Goal: Task Accomplishment & Management: Manage account settings

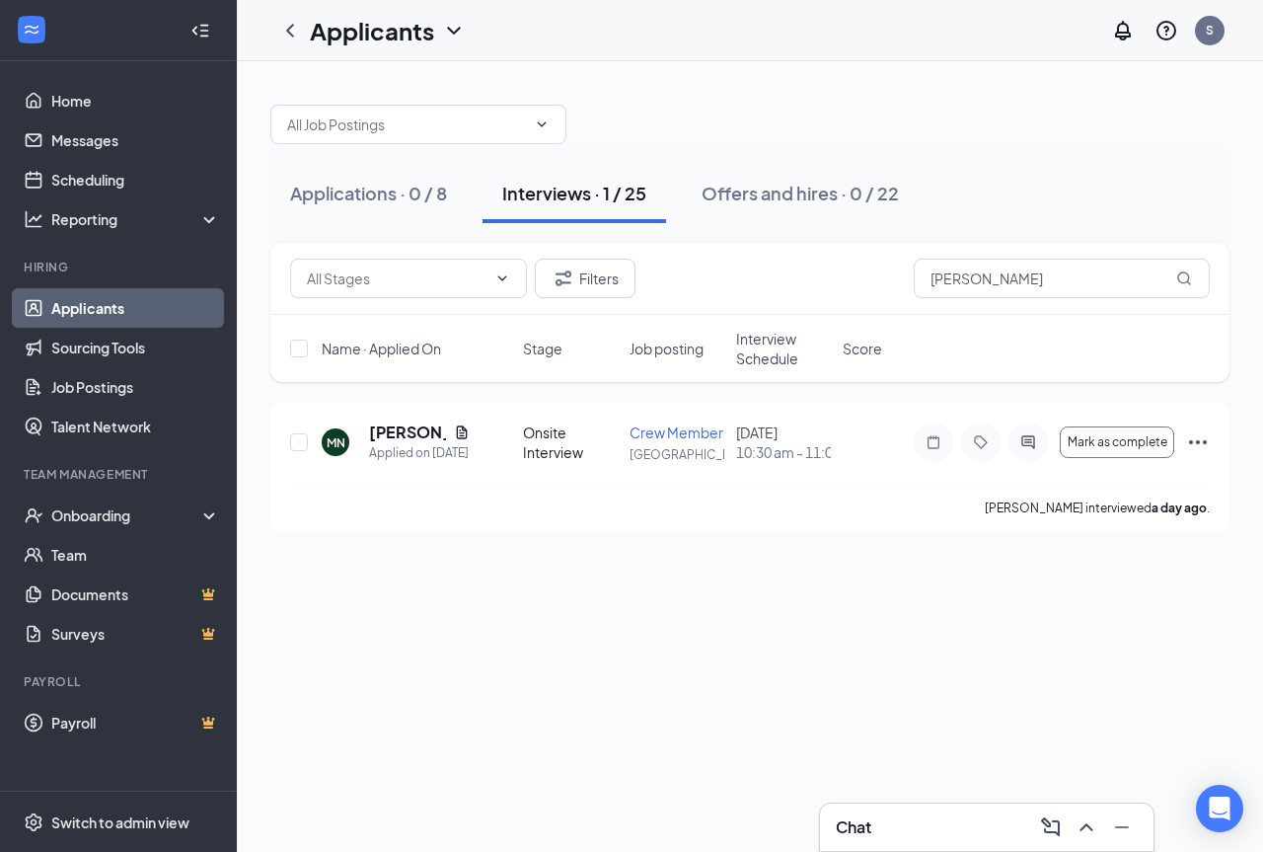
click at [562, 197] on div "Interviews · 1 / 25" at bounding box center [574, 193] width 144 height 25
drag, startPoint x: 1009, startPoint y: 281, endPoint x: 884, endPoint y: 320, distance: 131.1
click at [884, 320] on div "Filters [PERSON_NAME] Name · Applied On Stage Job posting Interview Schedule Sc…" at bounding box center [749, 312] width 959 height 139
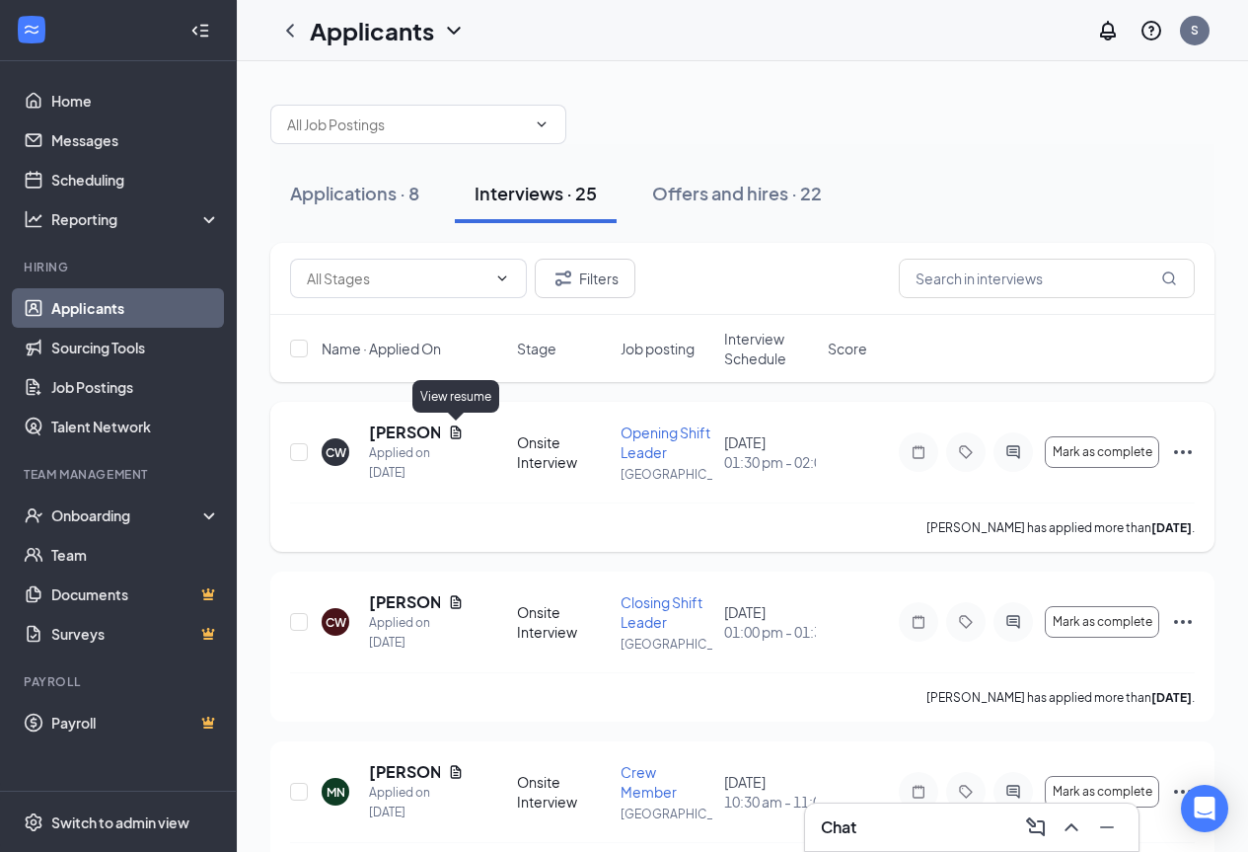
click at [450, 429] on icon "Document" at bounding box center [456, 432] width 16 height 16
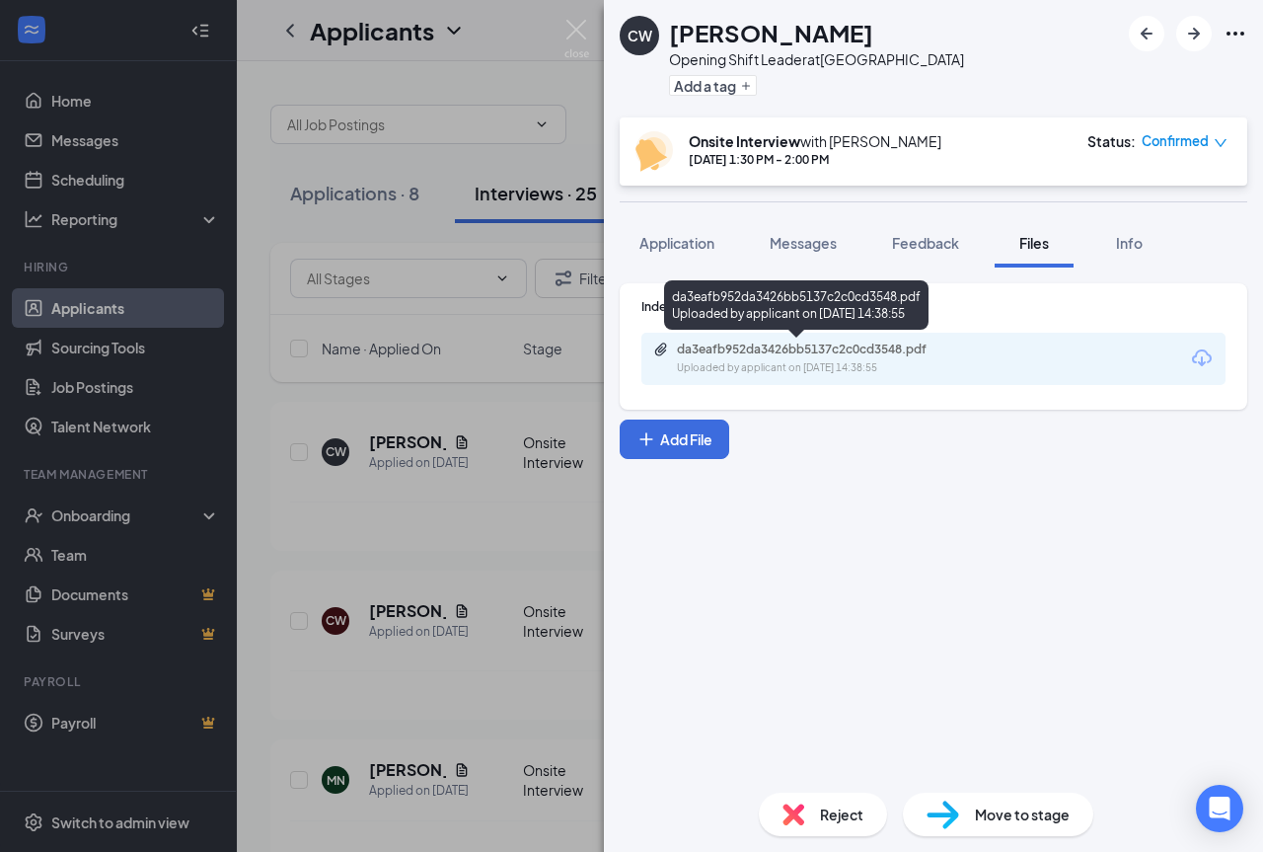
click at [875, 363] on div "Uploaded by applicant on [DATE] 14:38:55" at bounding box center [825, 368] width 296 height 16
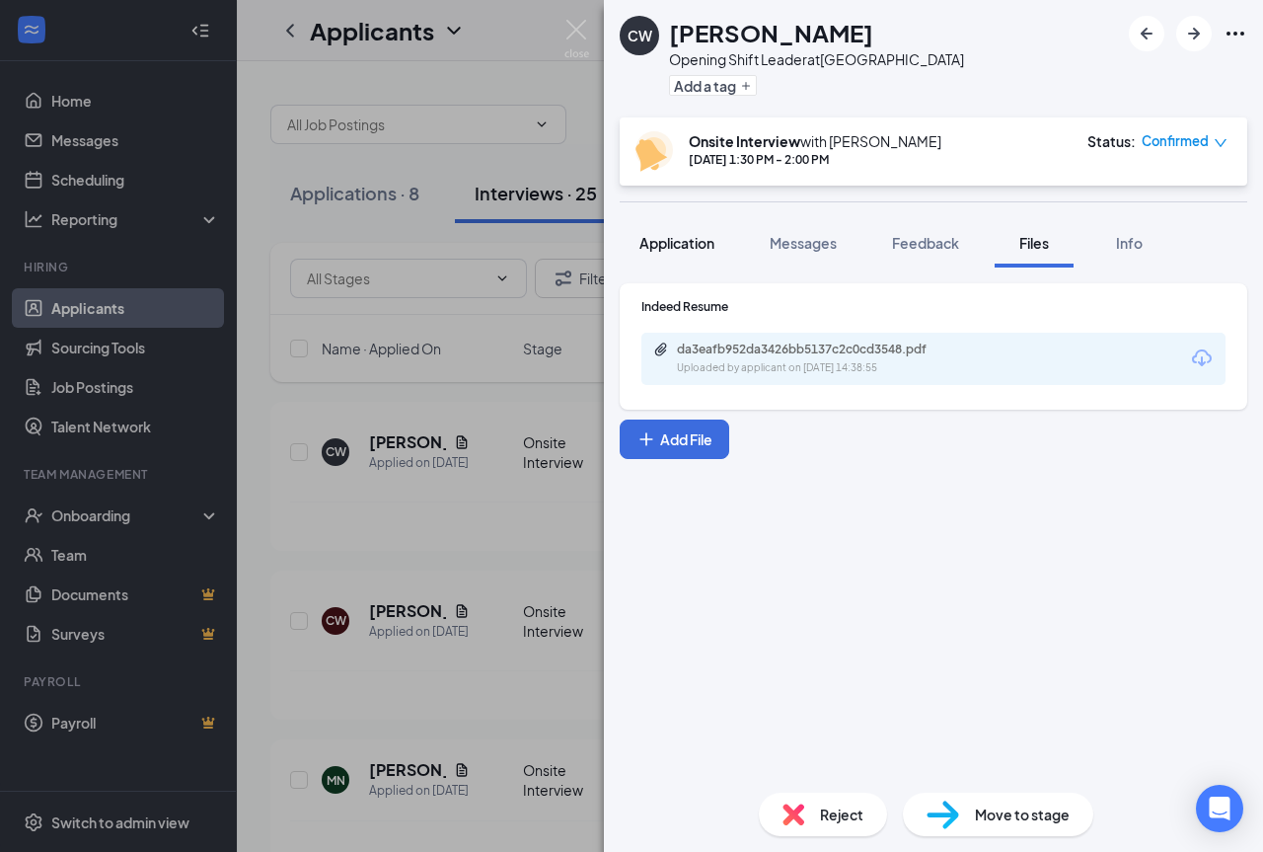
click at [674, 238] on span "Application" at bounding box center [676, 243] width 75 height 18
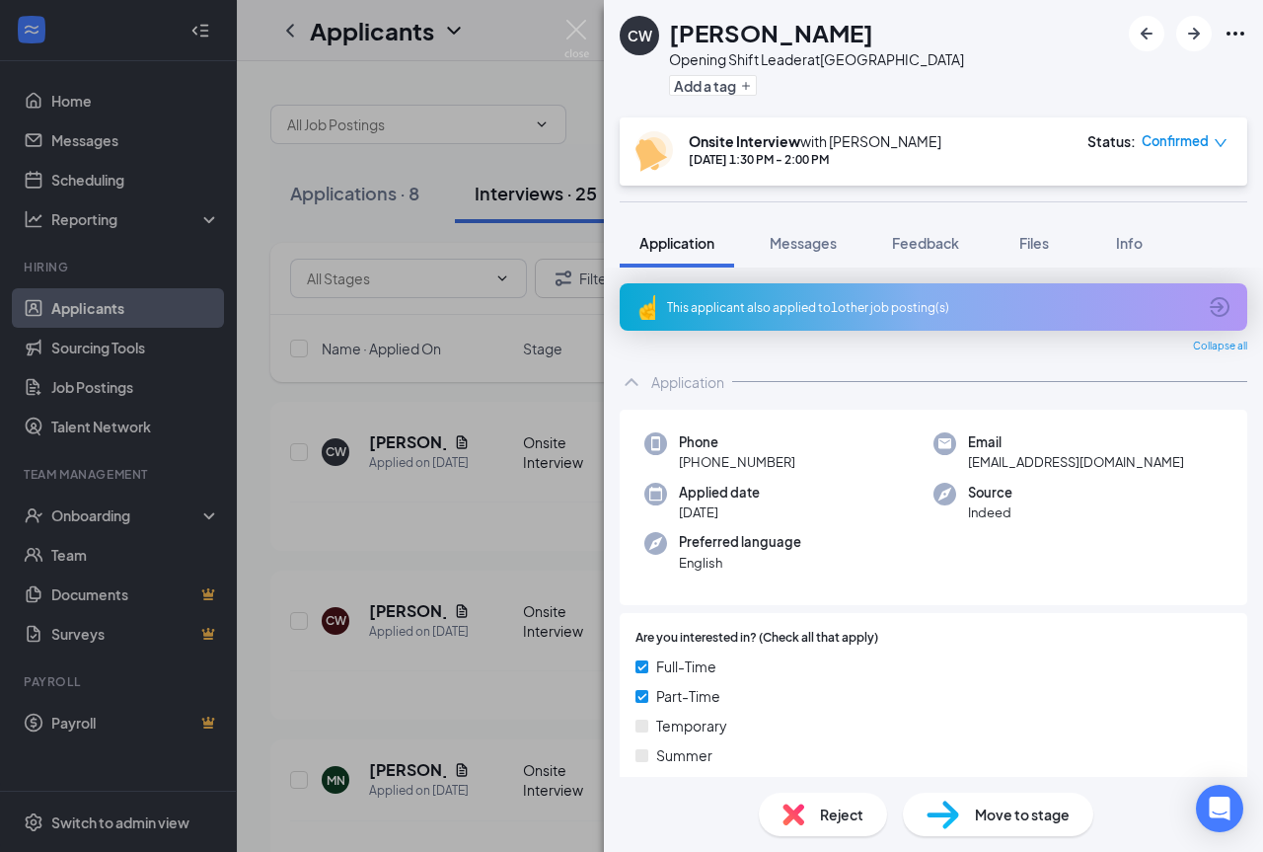
click at [804, 319] on div "This applicant also applied to 1 other job posting(s)" at bounding box center [934, 306] width 628 height 47
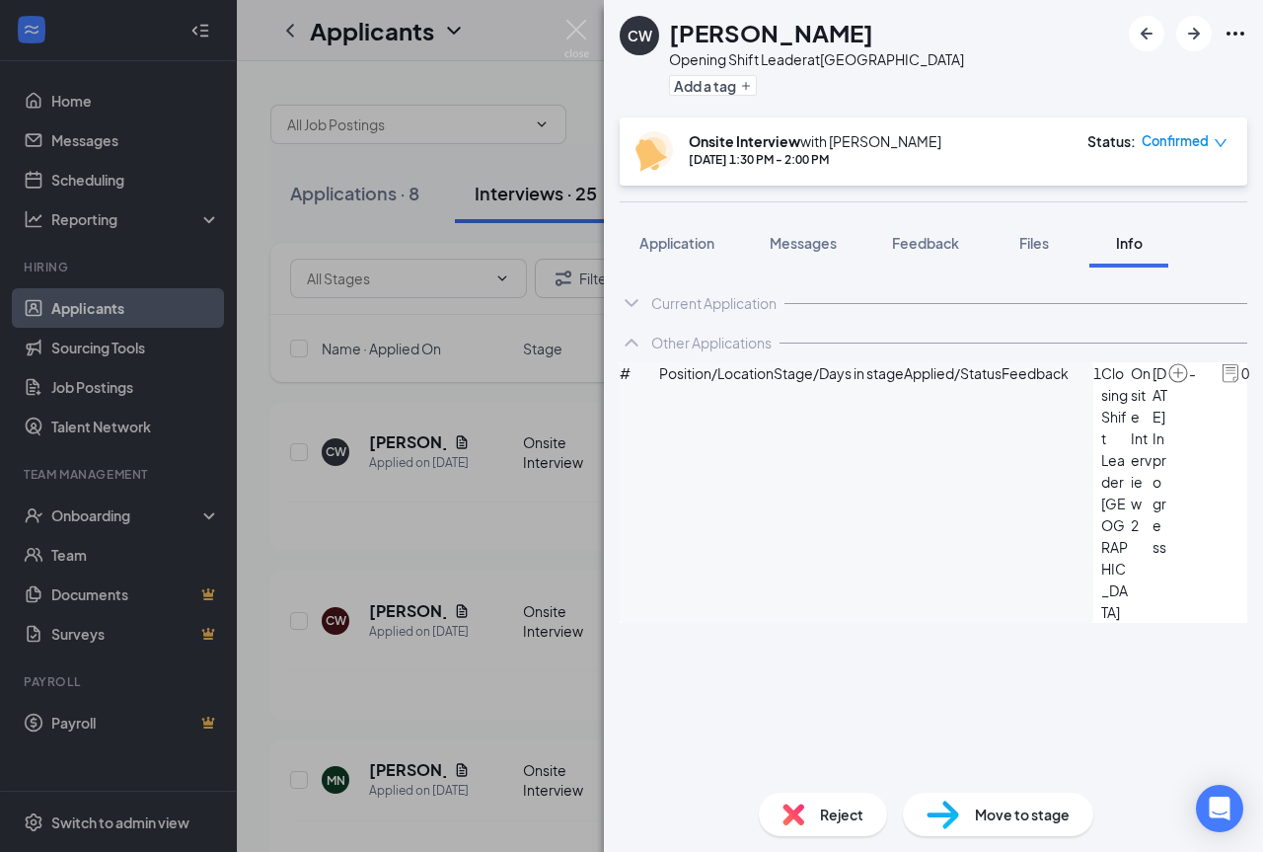
click at [1167, 384] on img at bounding box center [1178, 373] width 22 height 22
click at [943, 242] on span "Feedback" at bounding box center [925, 243] width 67 height 18
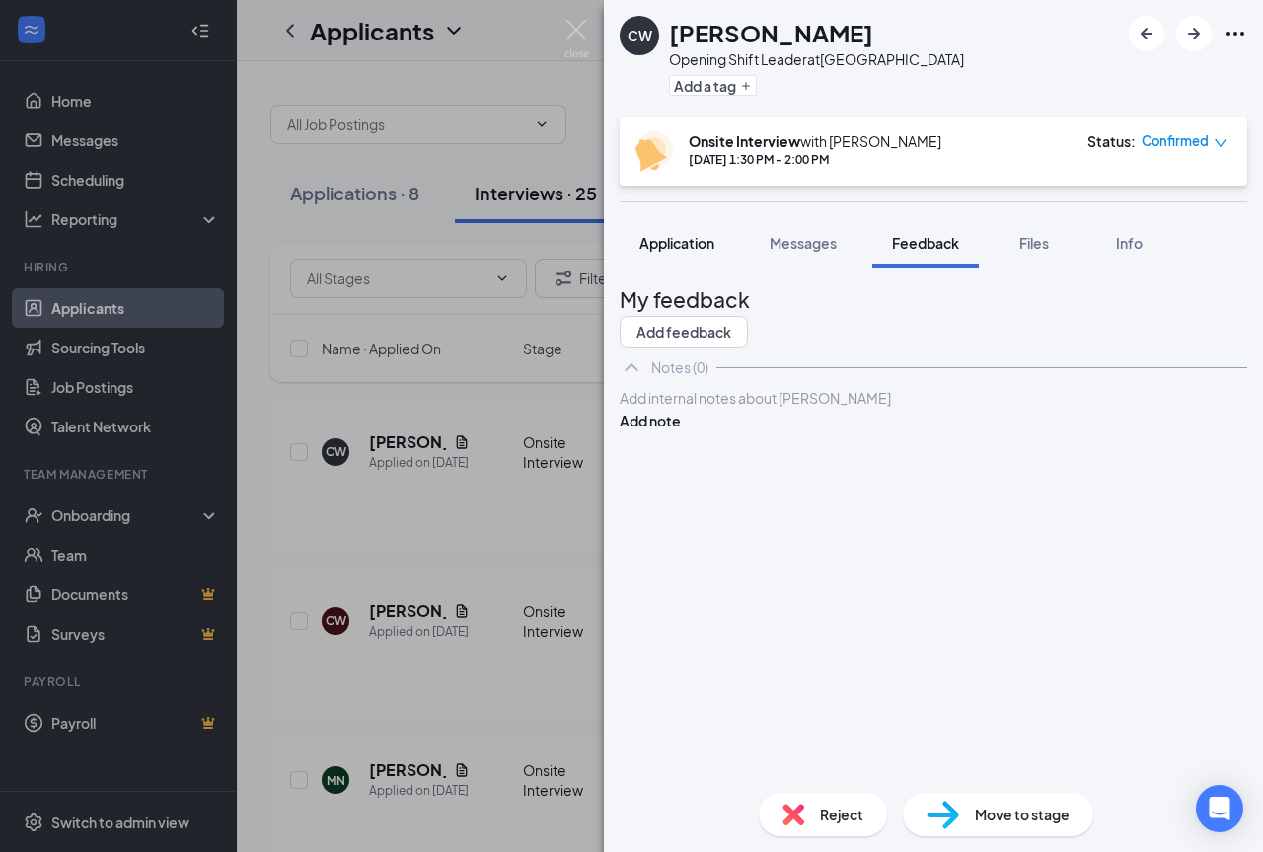
click at [700, 248] on span "Application" at bounding box center [676, 243] width 75 height 18
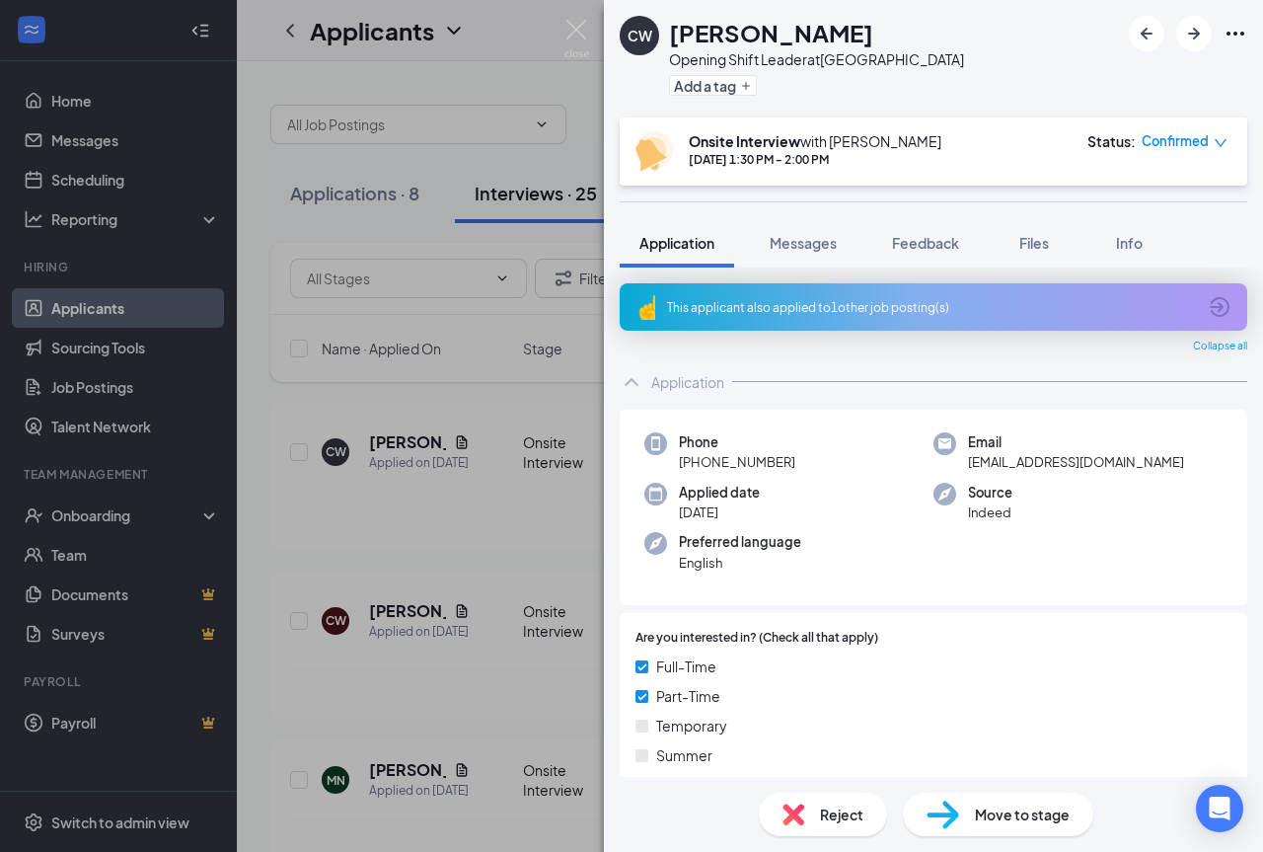
click at [1188, 145] on span "Confirmed" at bounding box center [1175, 141] width 67 height 20
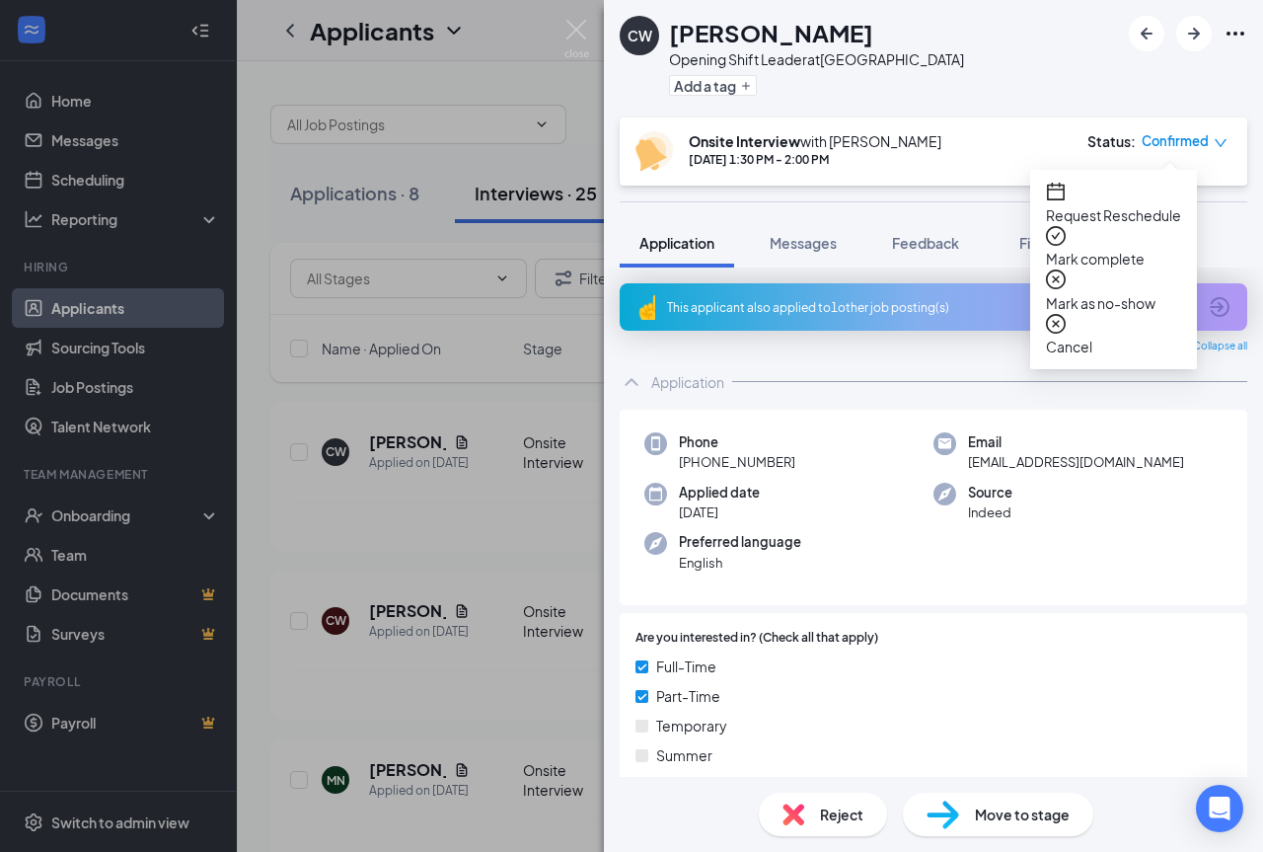
click at [1163, 204] on span "Request Reschedule" at bounding box center [1113, 215] width 135 height 22
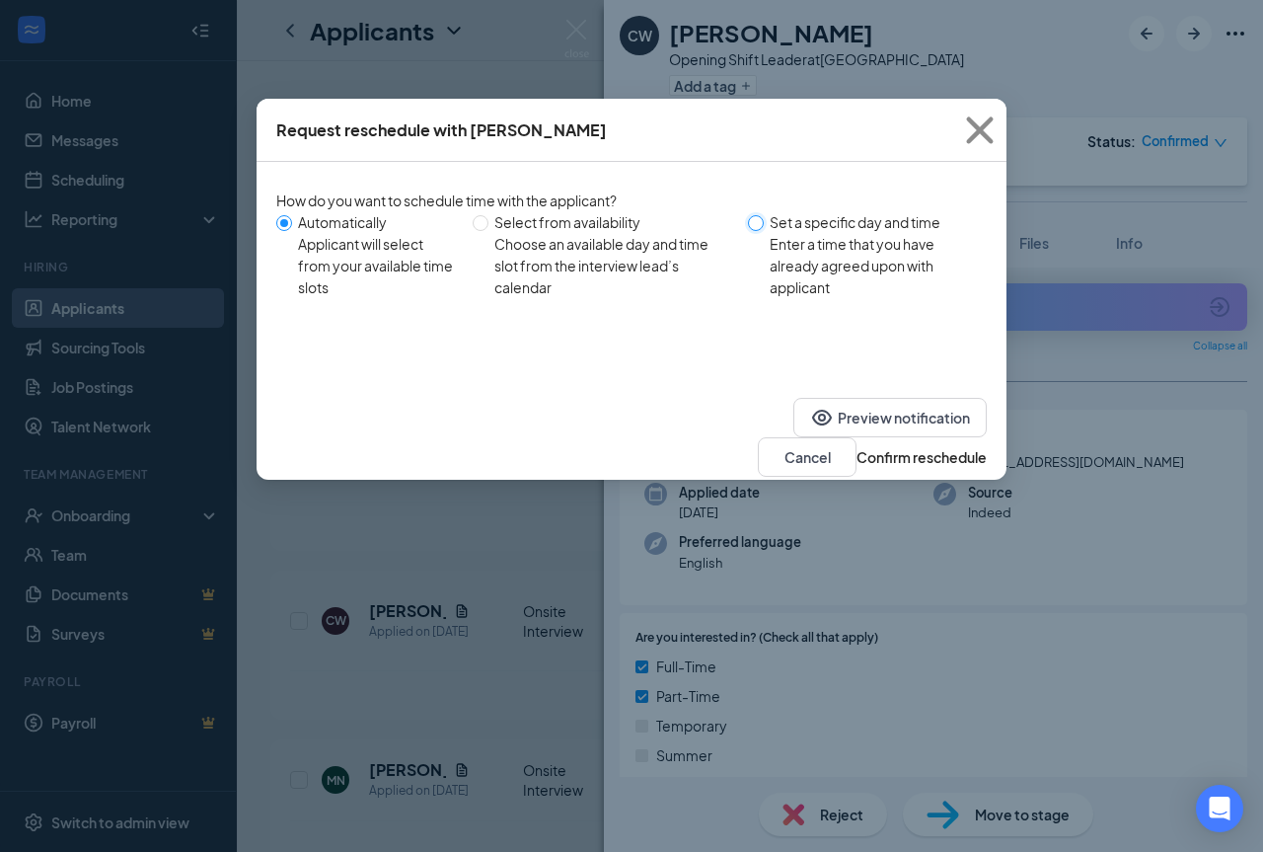
click at [764, 226] on input "Set a specific day and time Enter a time that you have already agreed upon with…" at bounding box center [756, 223] width 16 height 16
radio input "true"
radio input "false"
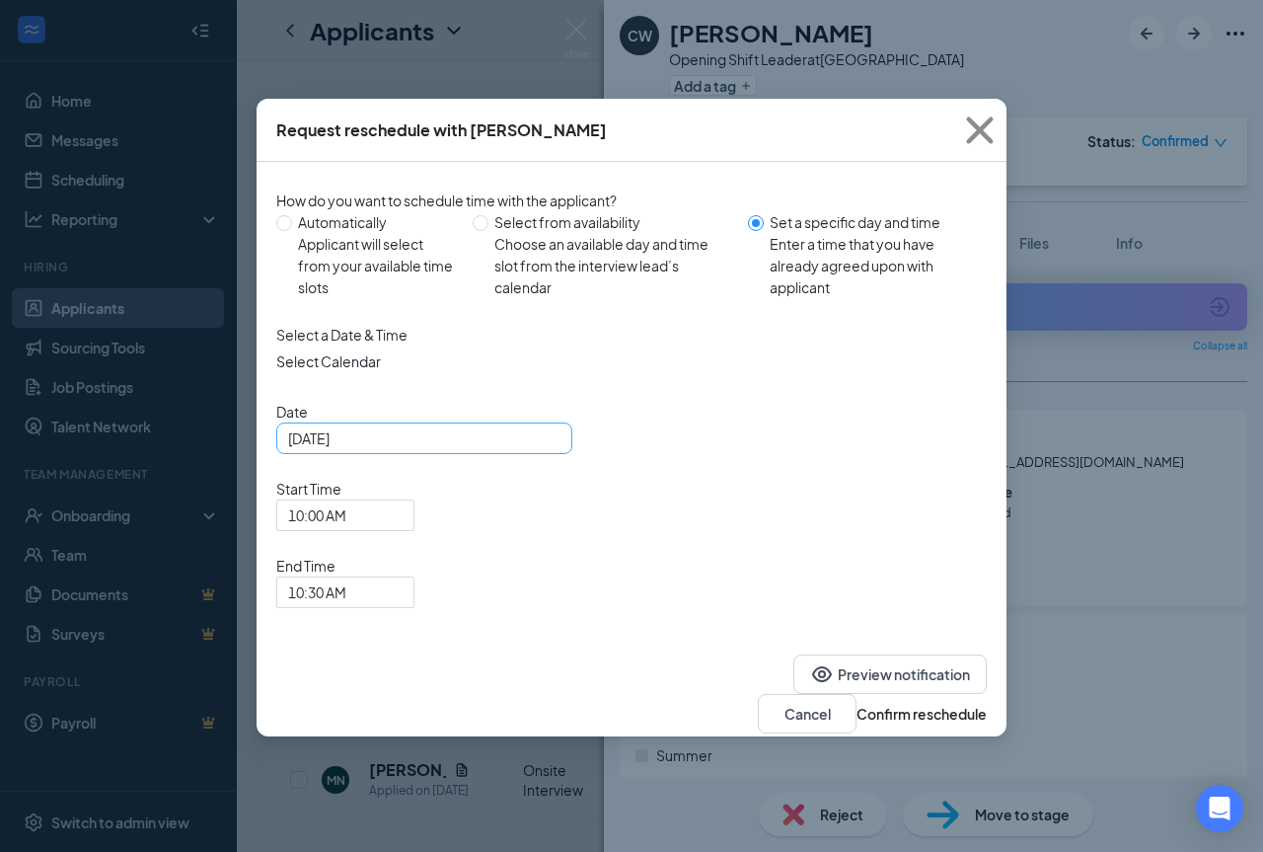
click at [550, 449] on div "[DATE]" at bounding box center [424, 438] width 272 height 22
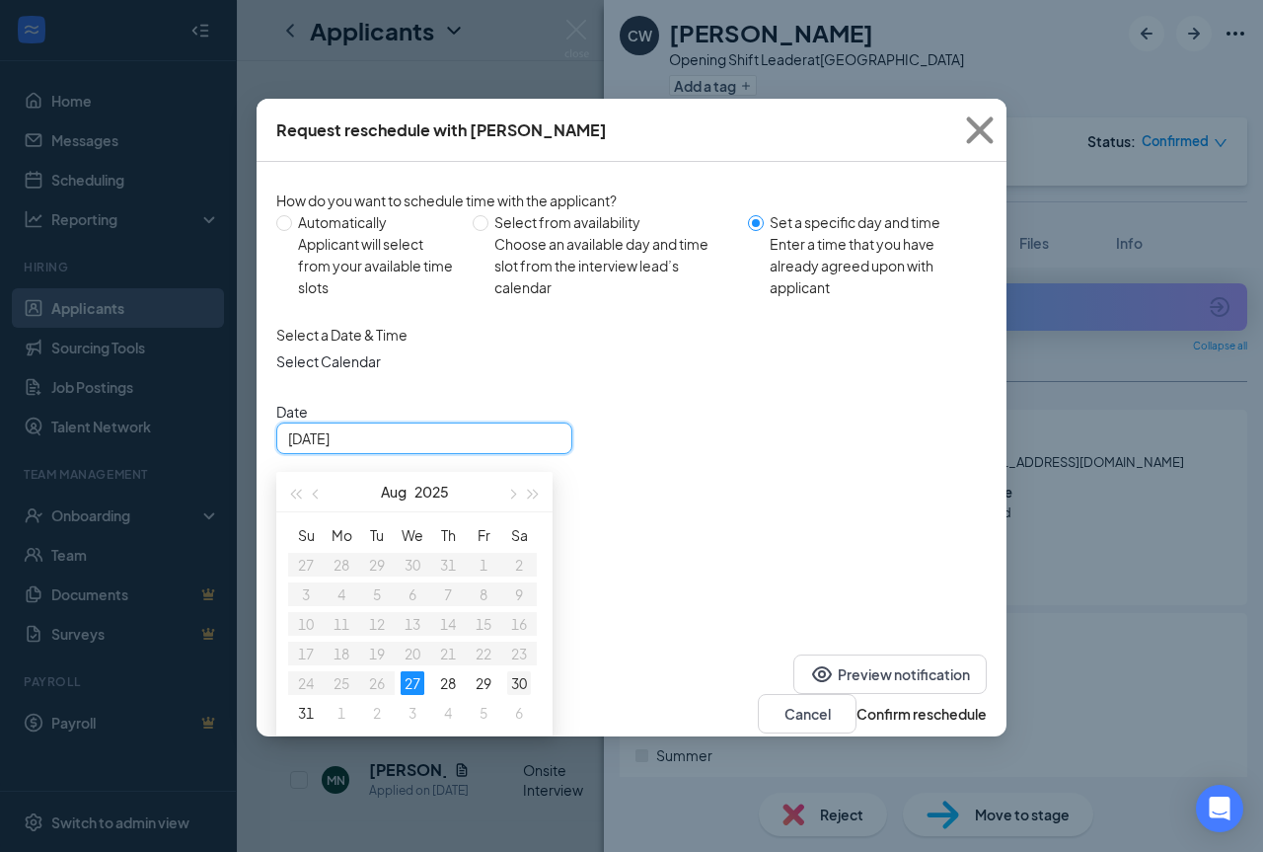
type input "[DATE]"
click at [513, 695] on div "30" at bounding box center [519, 683] width 24 height 24
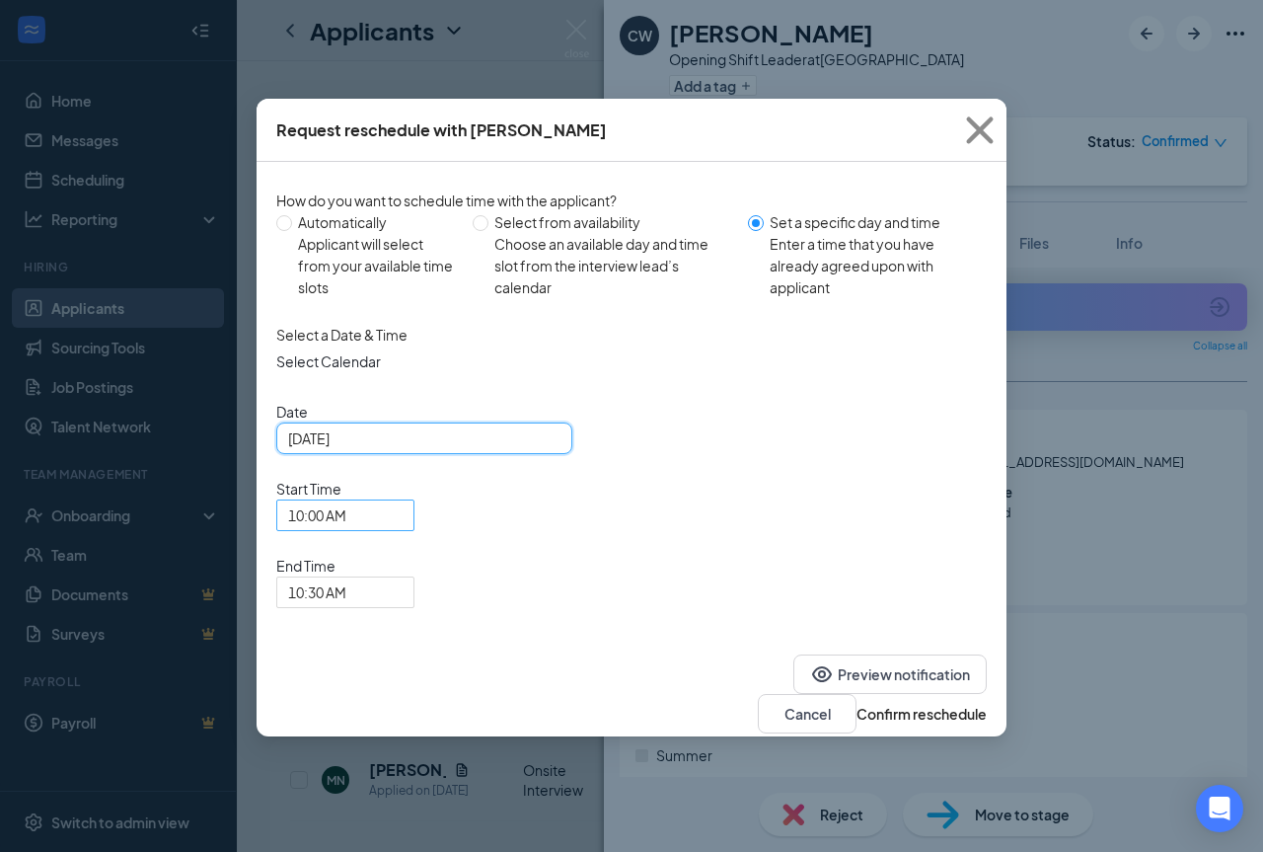
click at [403, 500] on span "10:00 AM" at bounding box center [345, 515] width 114 height 30
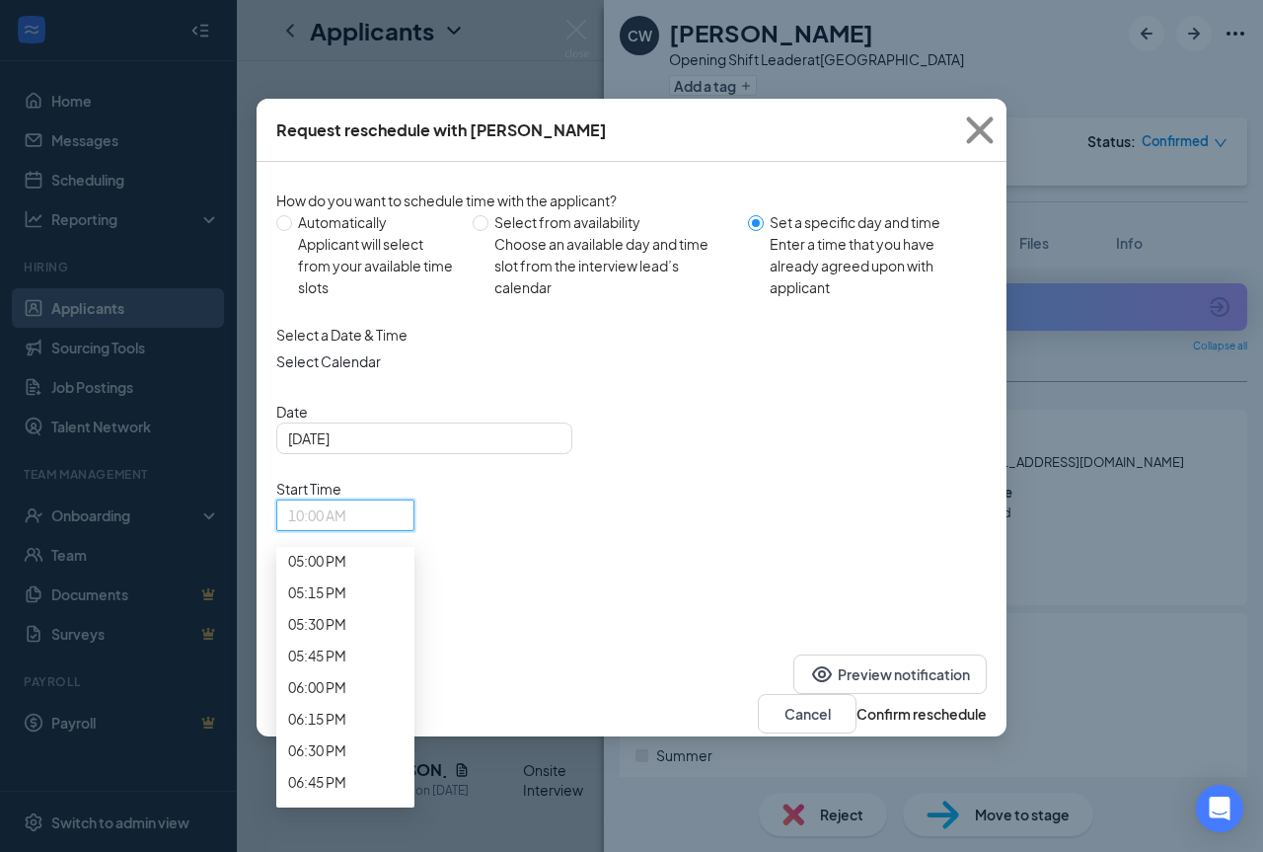
scroll to position [2197, 0]
click at [403, 45] on span "01:00 PM" at bounding box center [345, 35] width 114 height 22
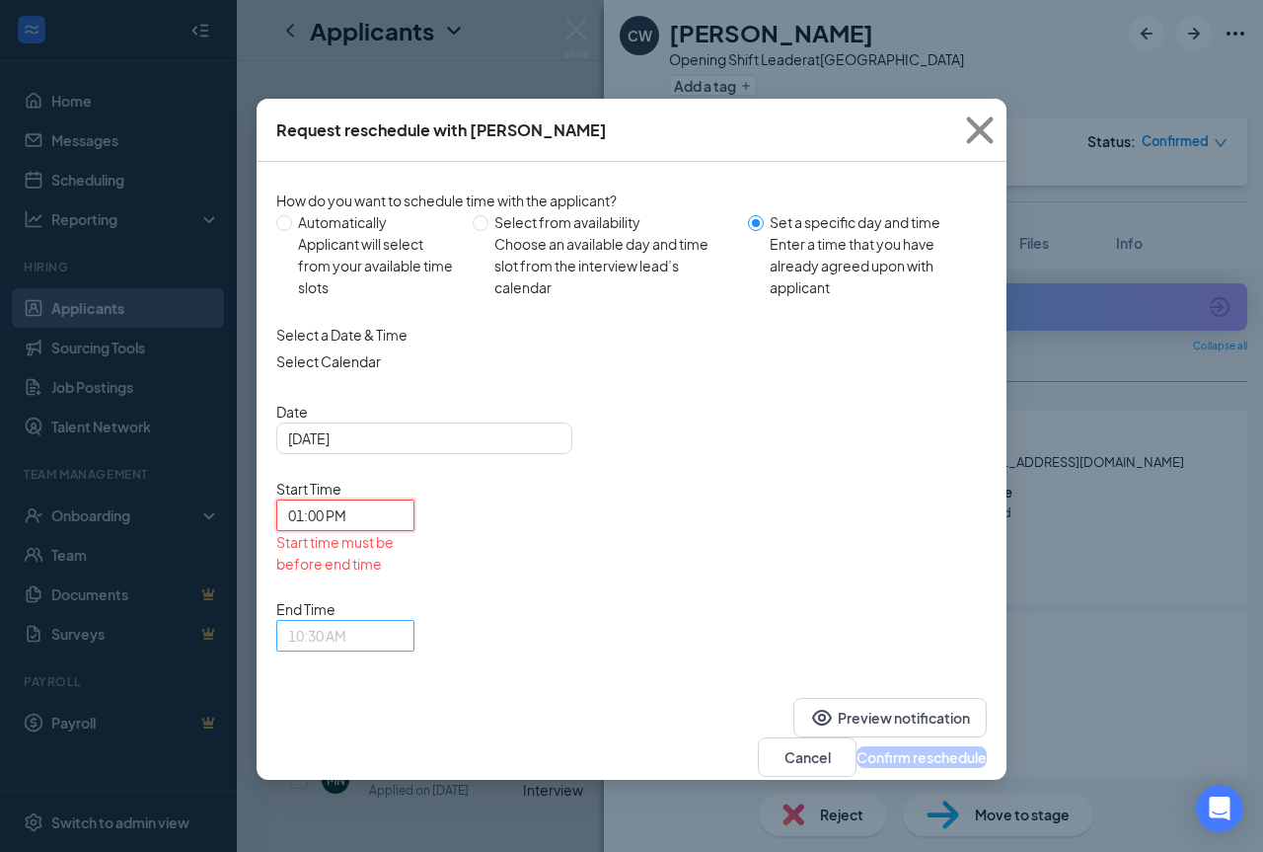
click at [346, 621] on span "10:30 AM" at bounding box center [317, 636] width 58 height 30
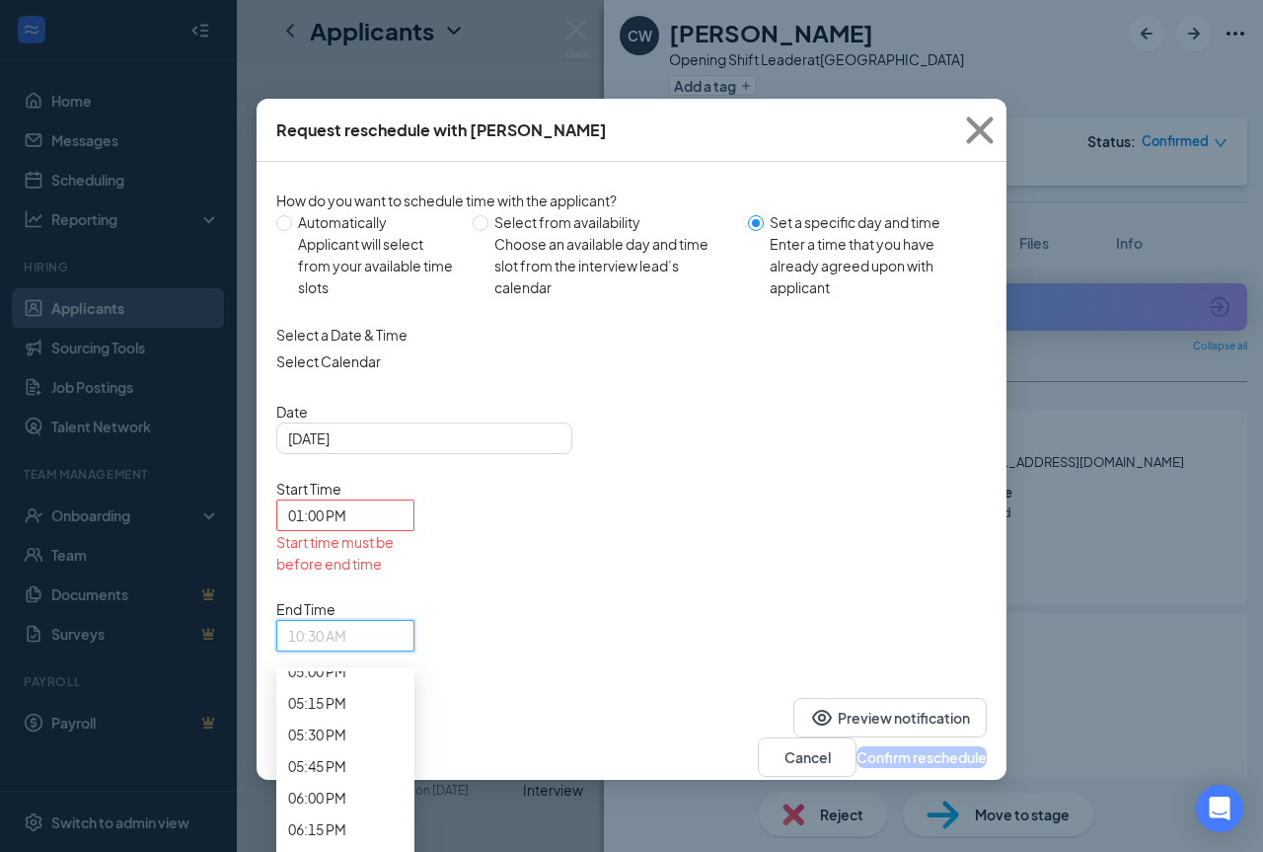
scroll to position [2308, 0]
click at [346, 118] on span "01:30 PM" at bounding box center [317, 108] width 58 height 22
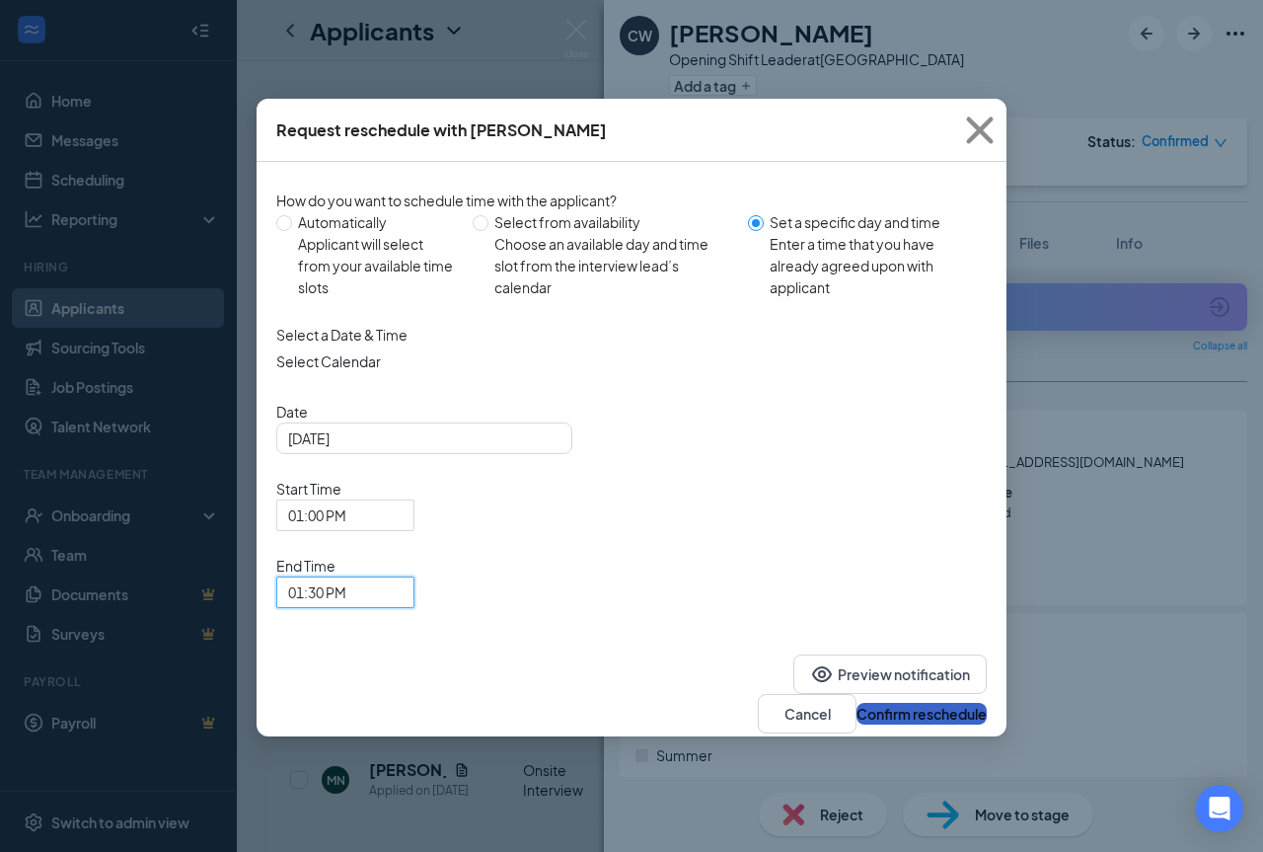
click at [897, 703] on button "Confirm reschedule" at bounding box center [921, 714] width 130 height 22
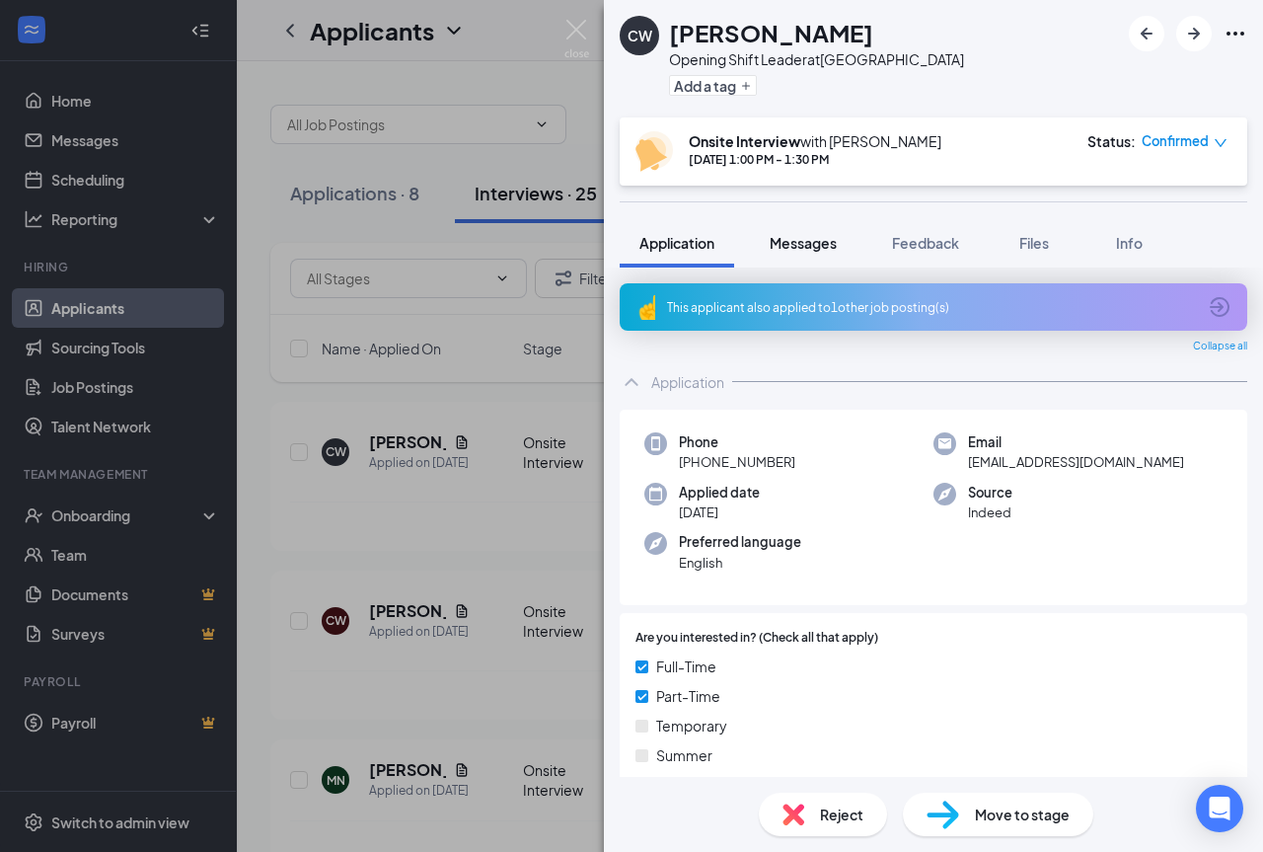
click at [792, 251] on span "Messages" at bounding box center [803, 243] width 67 height 18
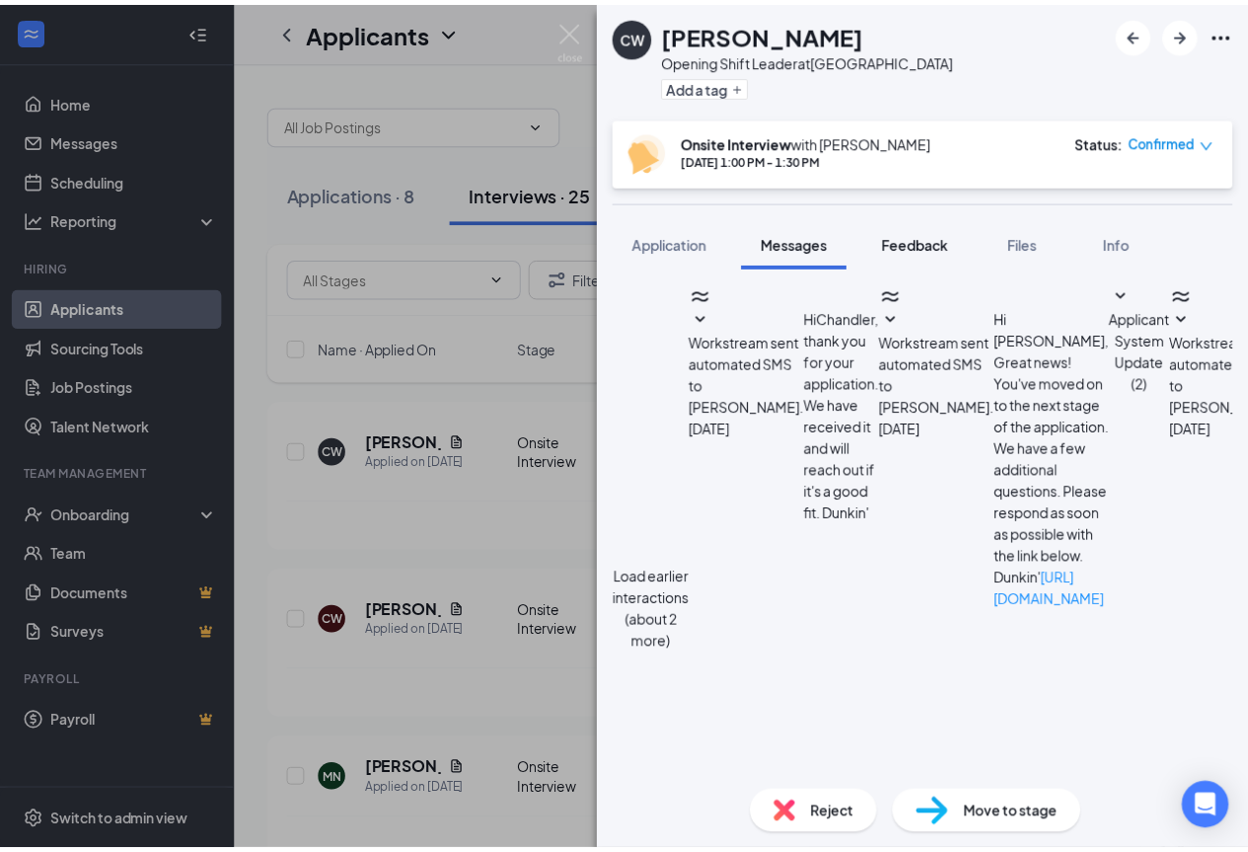
scroll to position [500, 0]
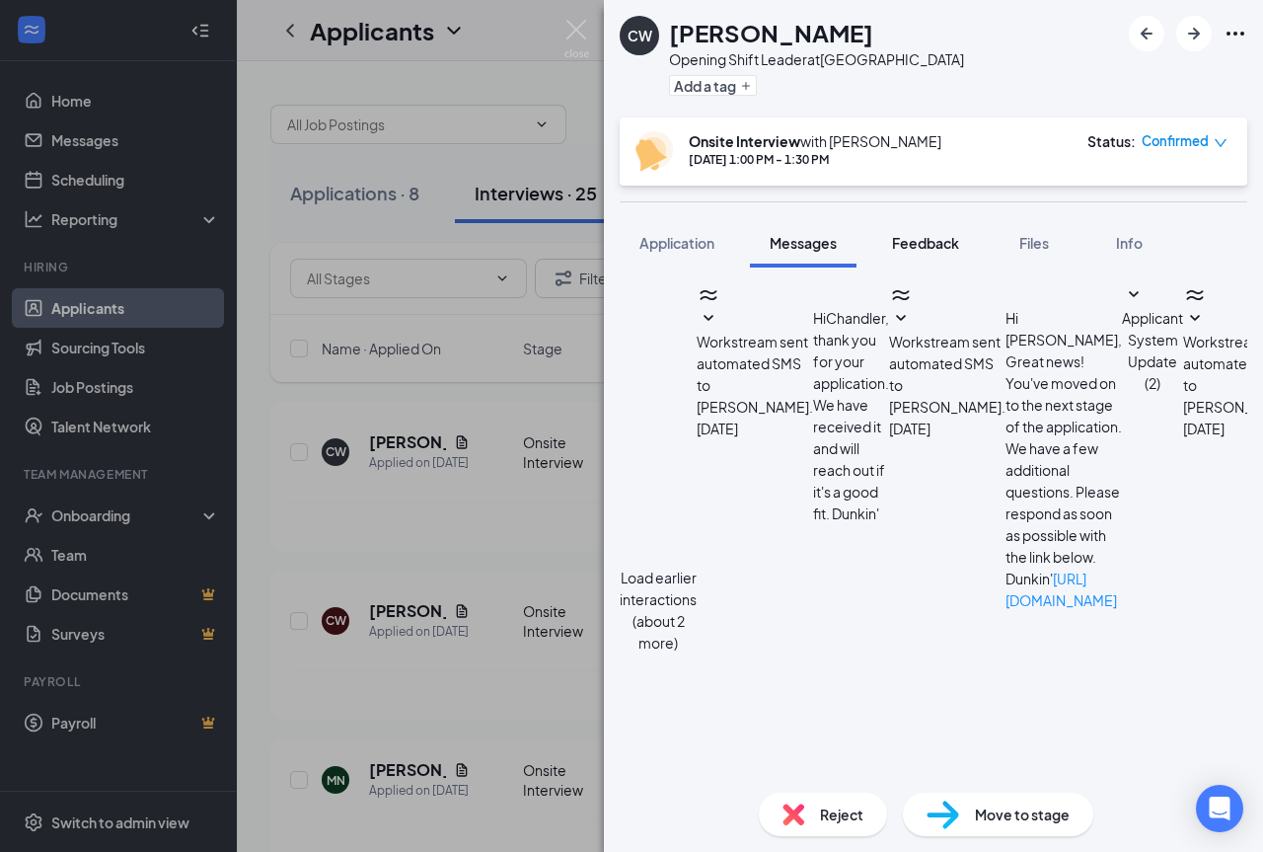
click at [926, 255] on button "Feedback" at bounding box center [925, 242] width 107 height 49
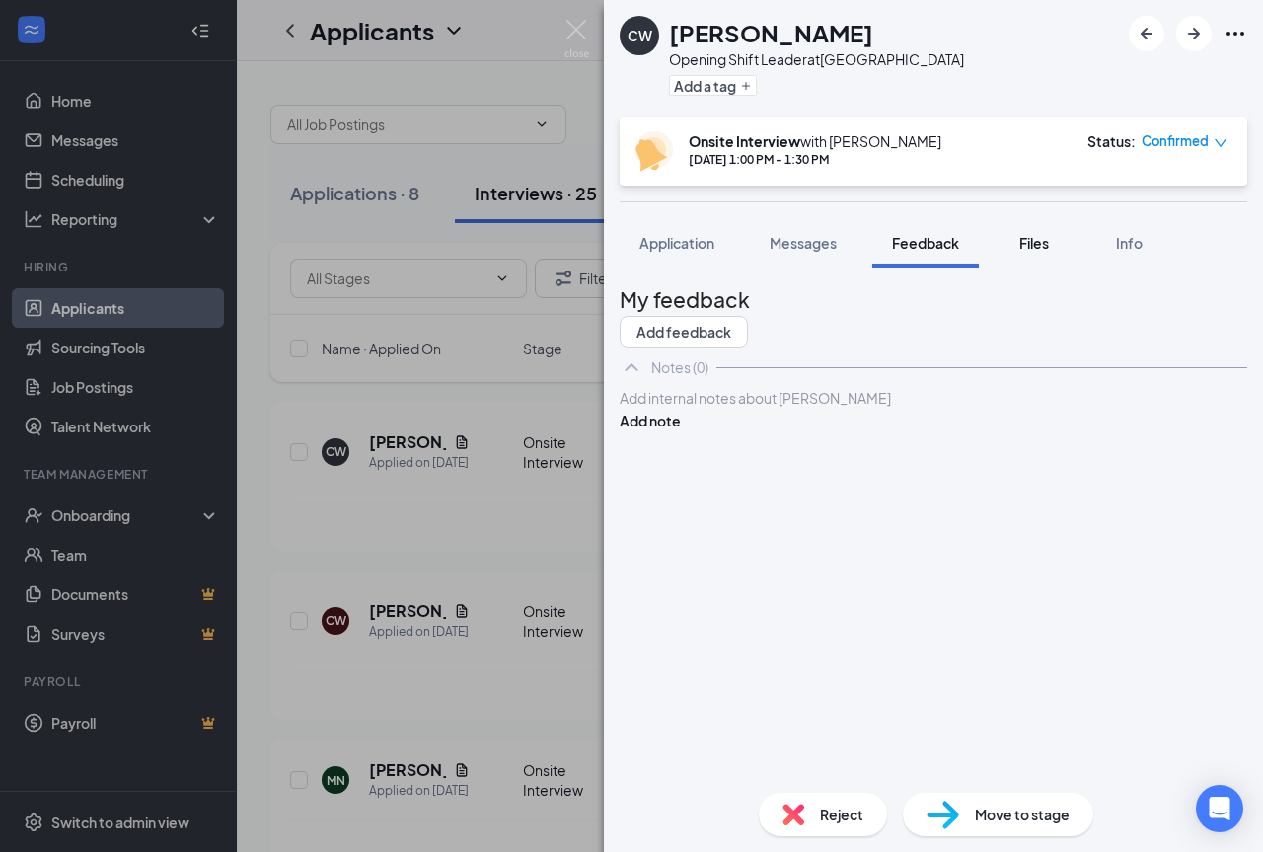
click at [1023, 257] on button "Files" at bounding box center [1034, 242] width 79 height 49
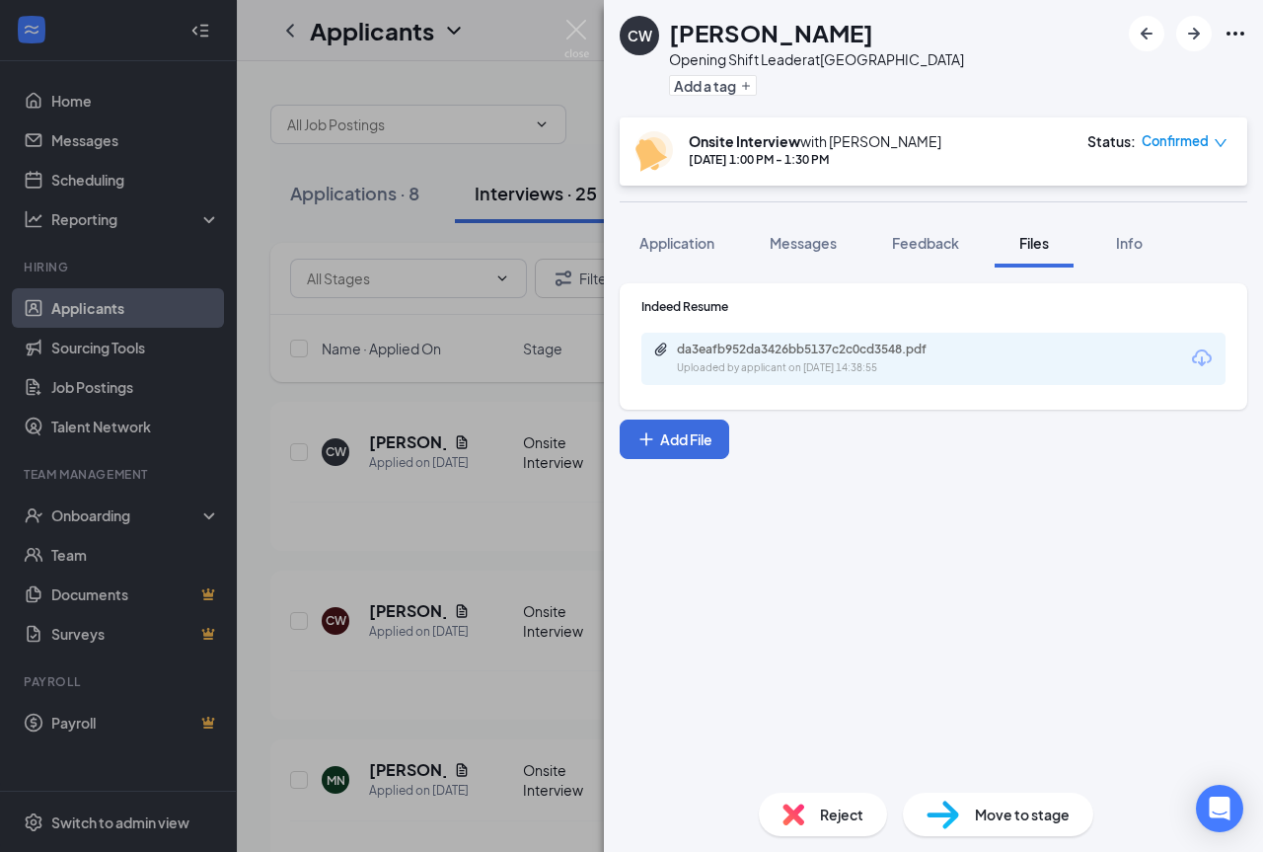
click at [1111, 360] on div "da3eafb952da3426bb5137c2c0cd3548.pdf Uploaded by applicant on [DATE] 14:38:55" at bounding box center [933, 359] width 584 height 52
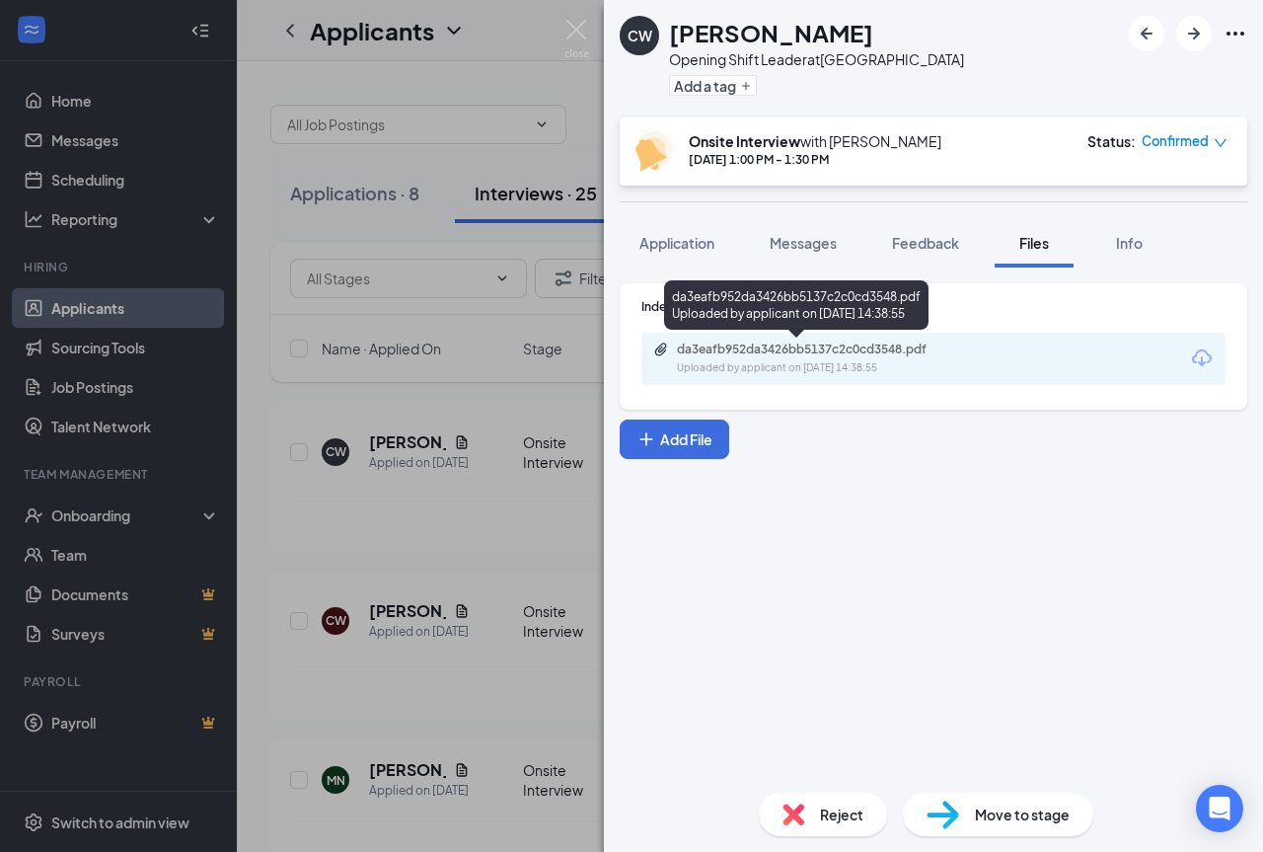
click at [910, 373] on div "Uploaded by applicant on [DATE] 14:38:55" at bounding box center [825, 368] width 296 height 16
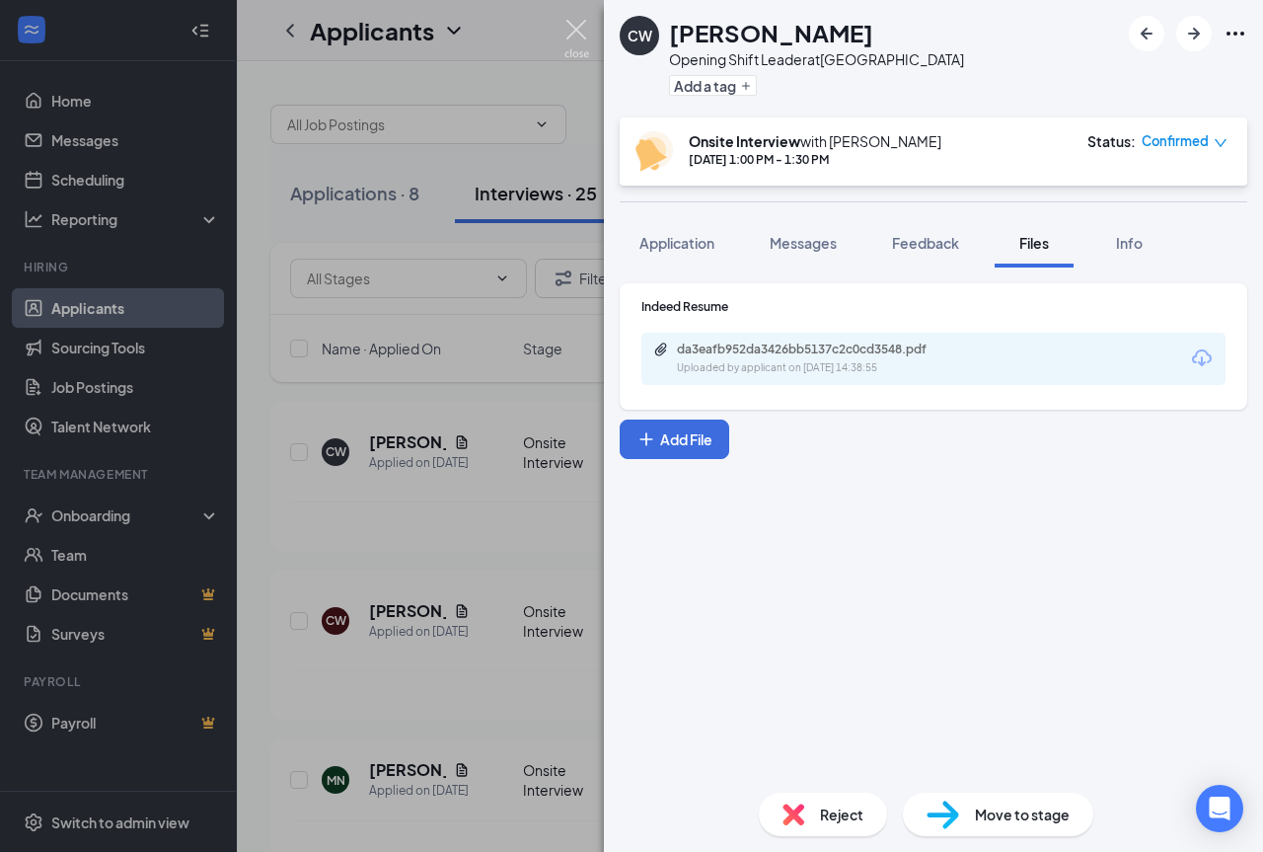
click at [579, 36] on img at bounding box center [576, 39] width 25 height 38
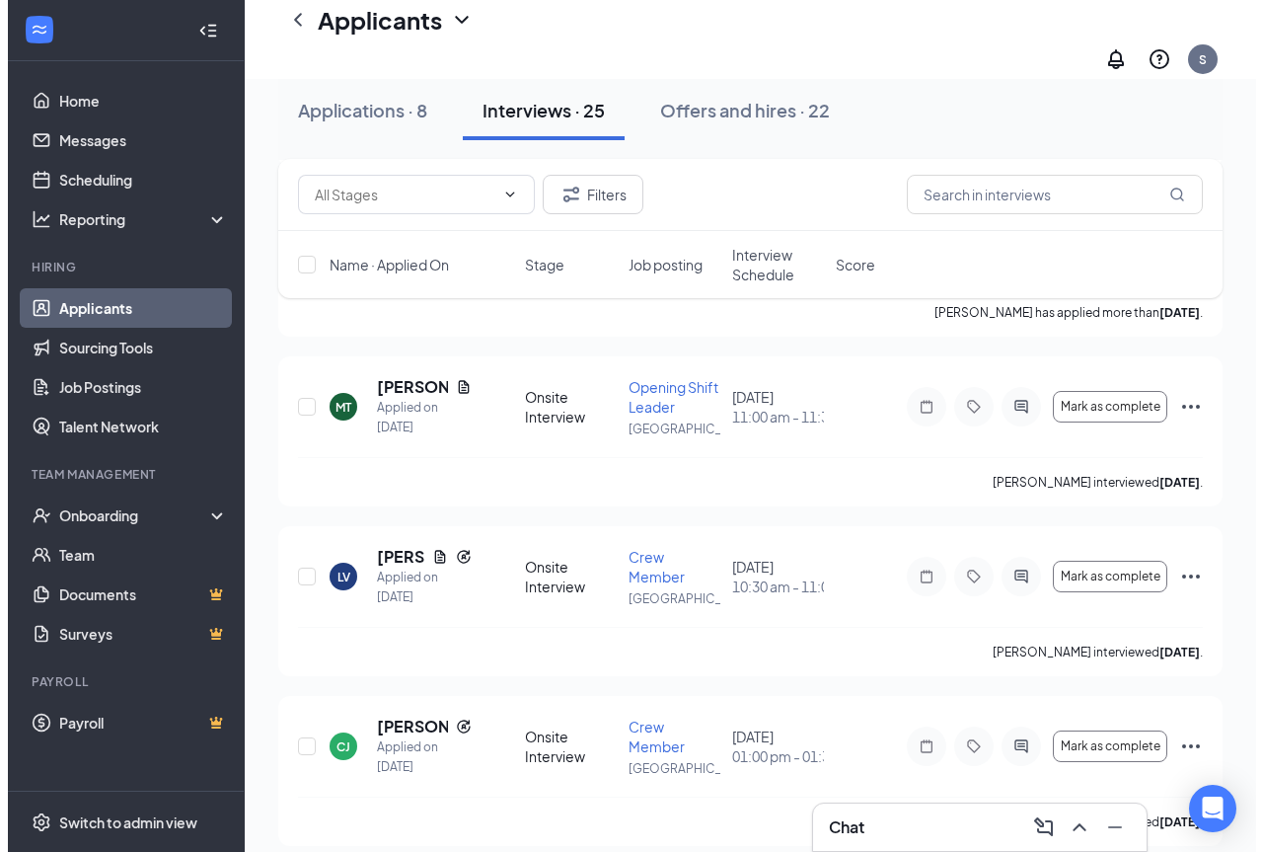
scroll to position [1246, 0]
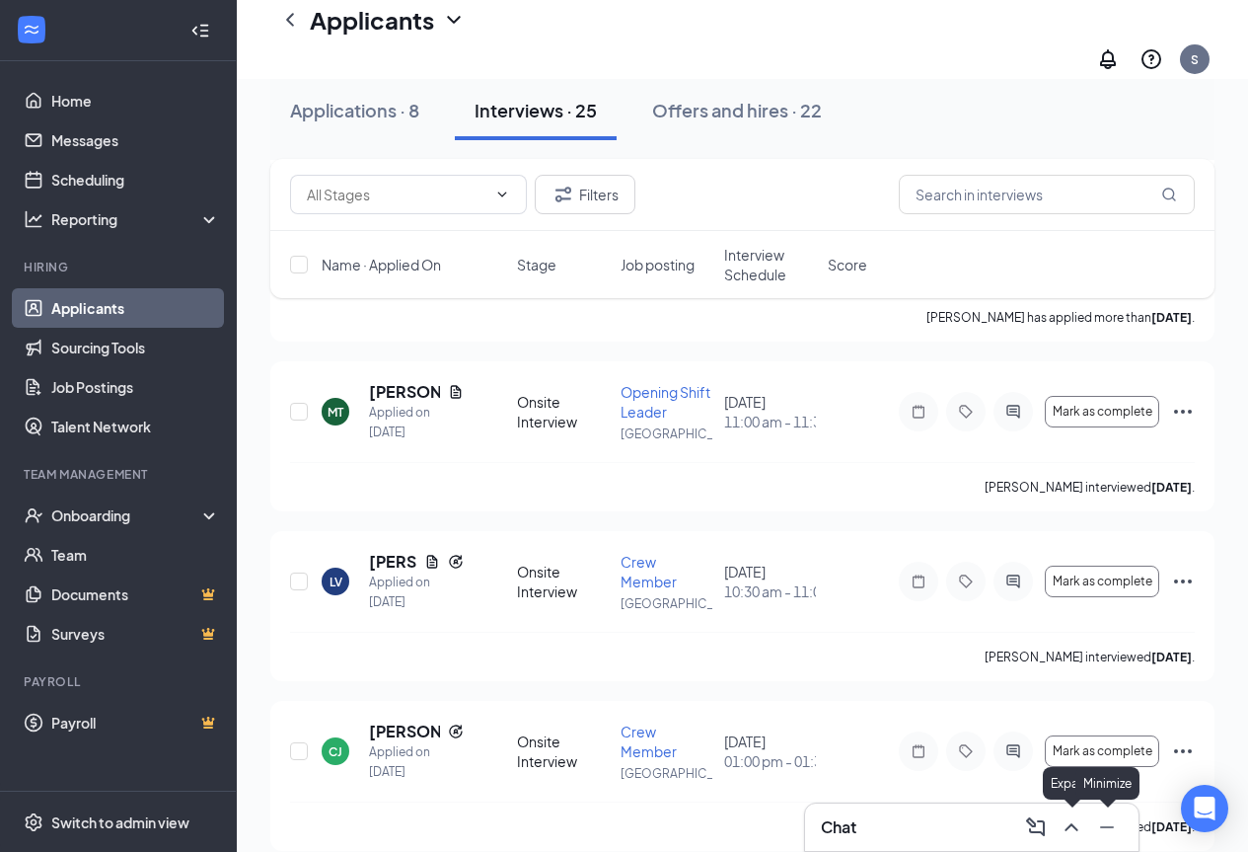
click at [1078, 839] on button at bounding box center [1072, 827] width 32 height 32
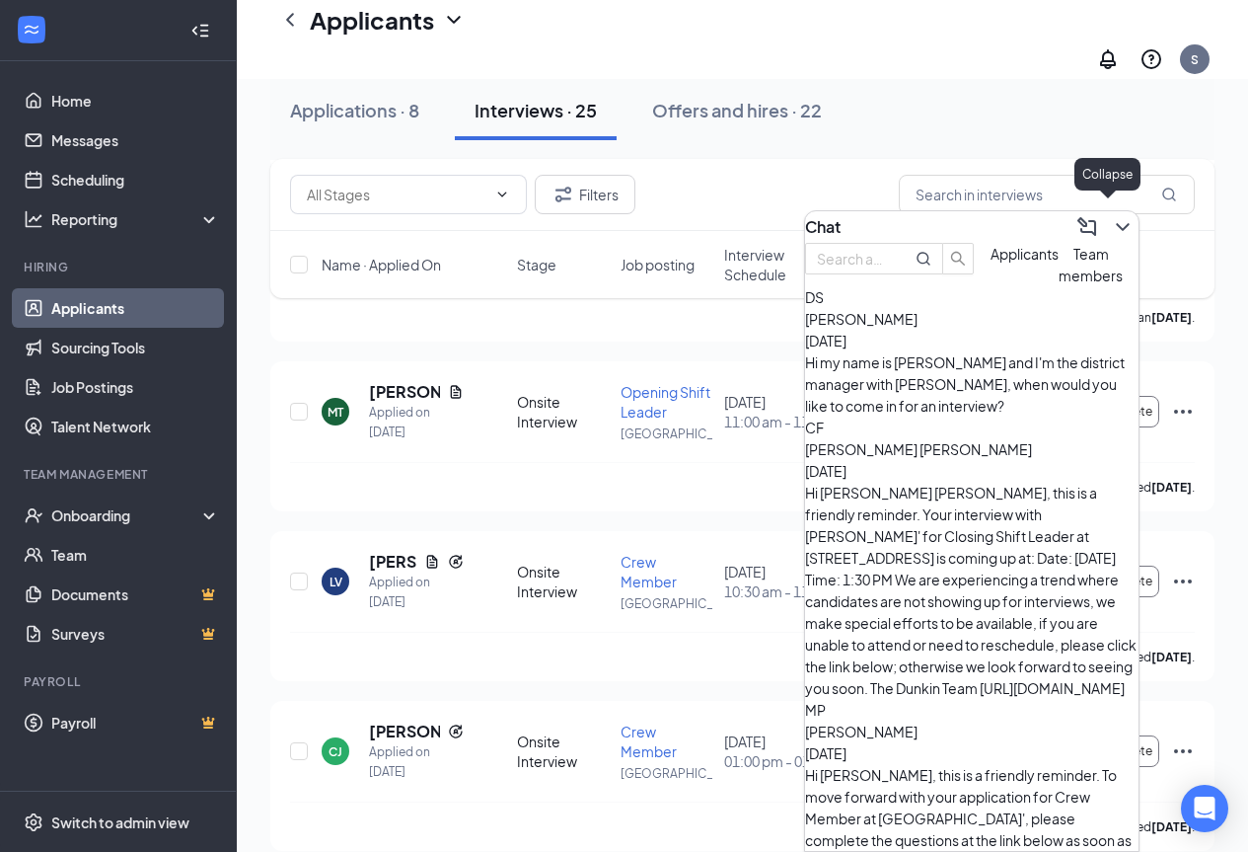
click at [1111, 221] on icon "ChevronDown" at bounding box center [1123, 227] width 24 height 24
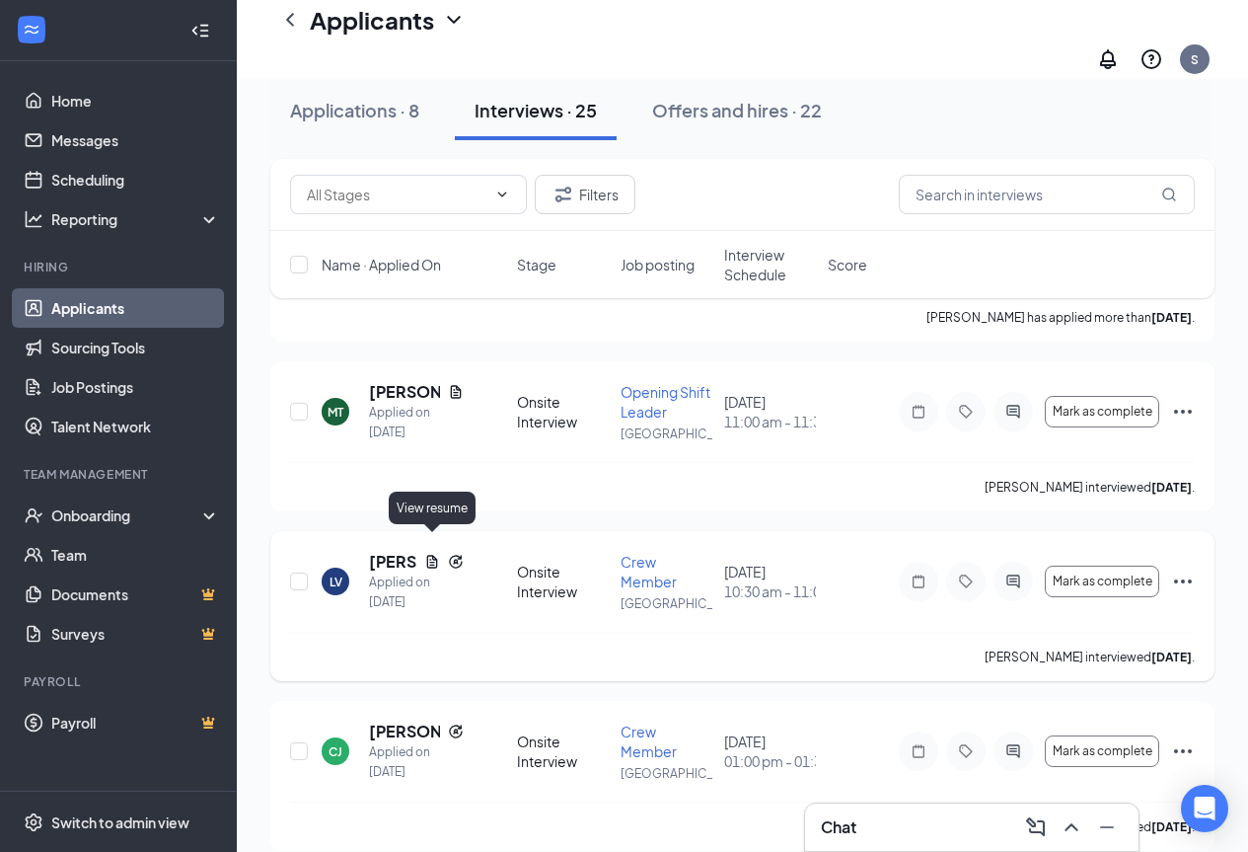
click at [428, 555] on icon "Document" at bounding box center [432, 561] width 11 height 13
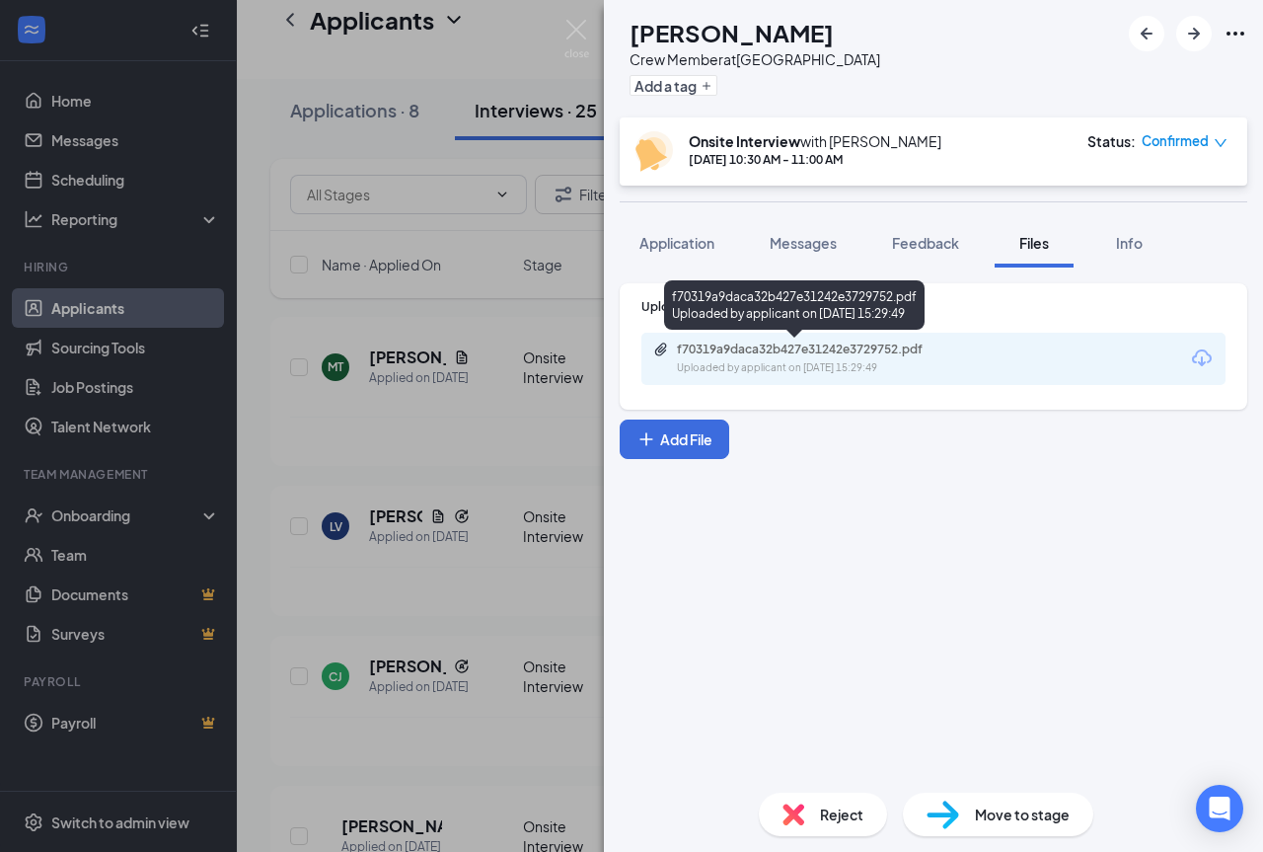
click at [830, 350] on div "f70319a9daca32b427e31242e3729752.pdf" at bounding box center [815, 349] width 276 height 16
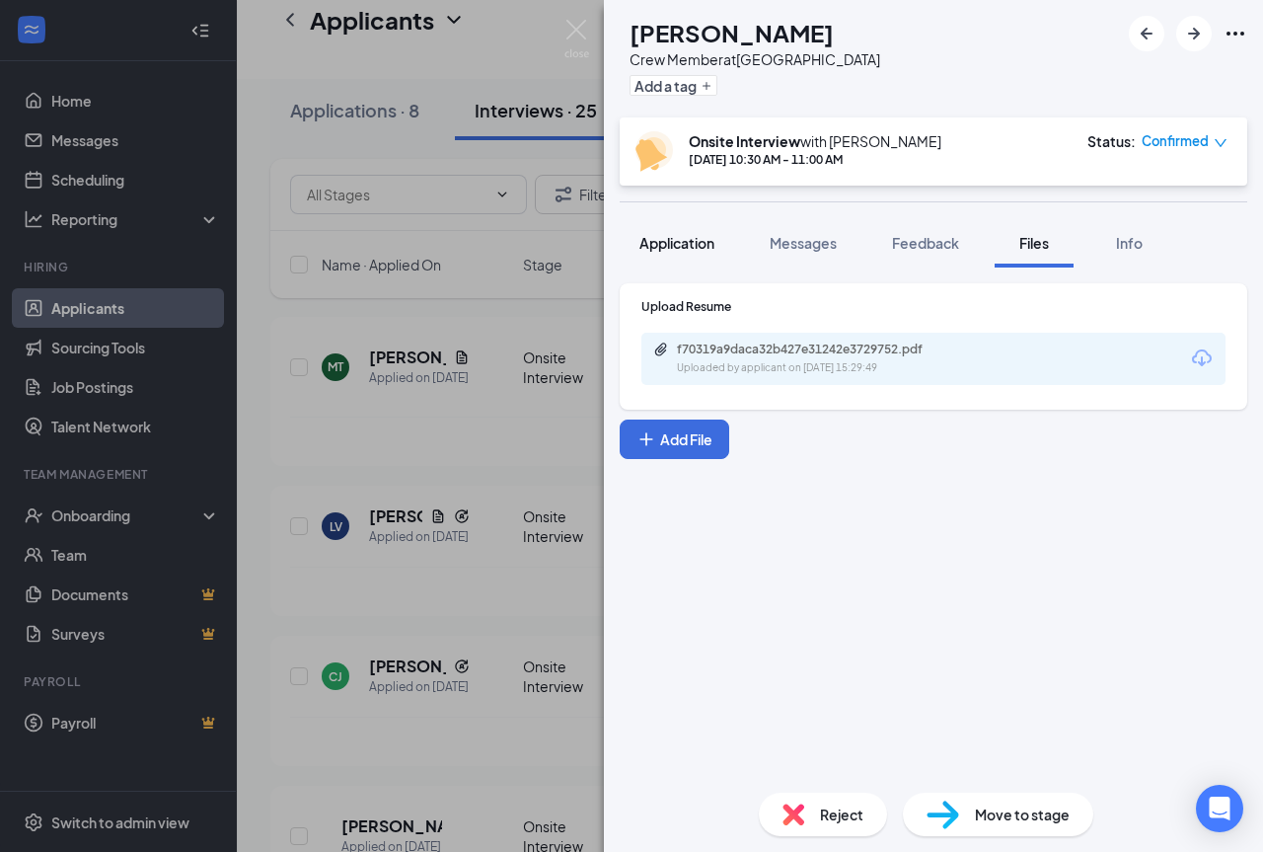
click at [690, 242] on span "Application" at bounding box center [676, 243] width 75 height 18
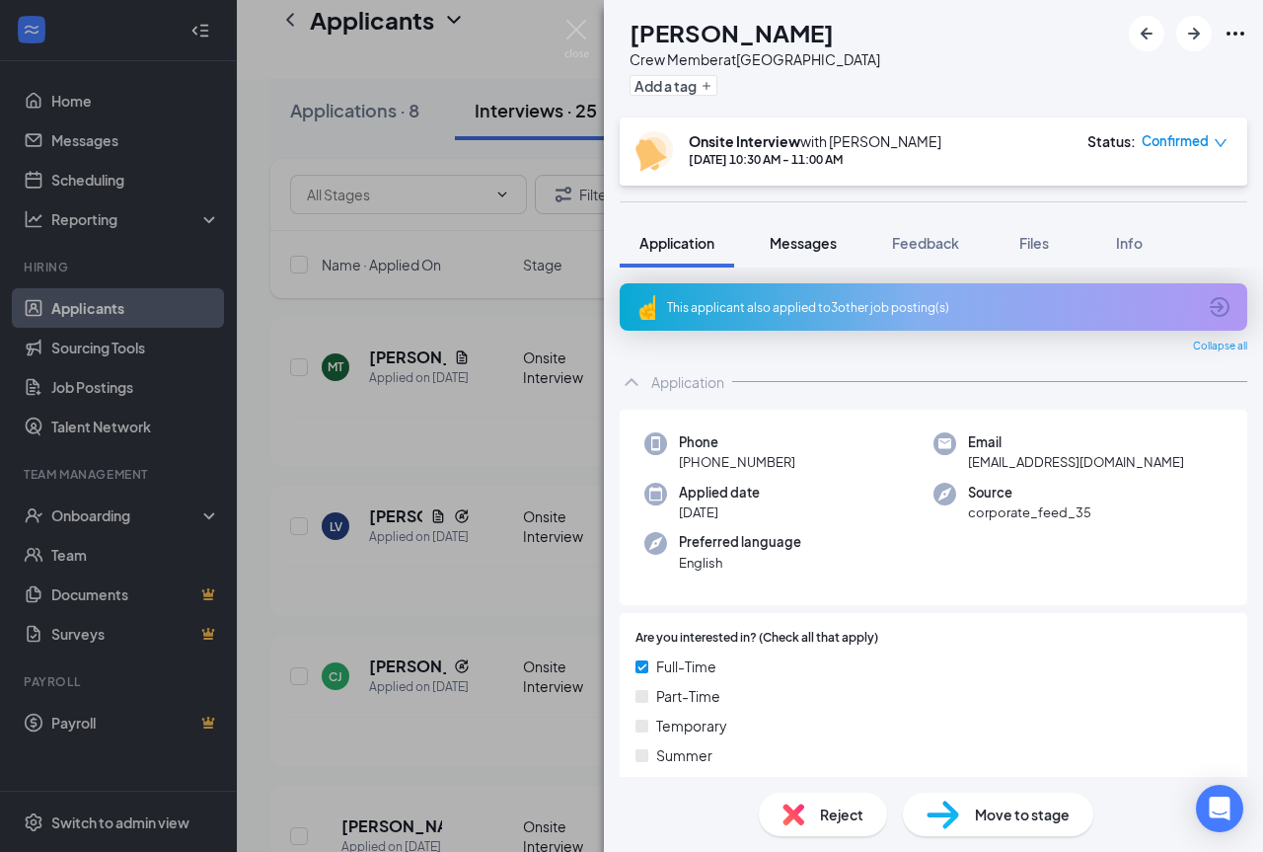
click at [815, 250] on span "Messages" at bounding box center [803, 243] width 67 height 18
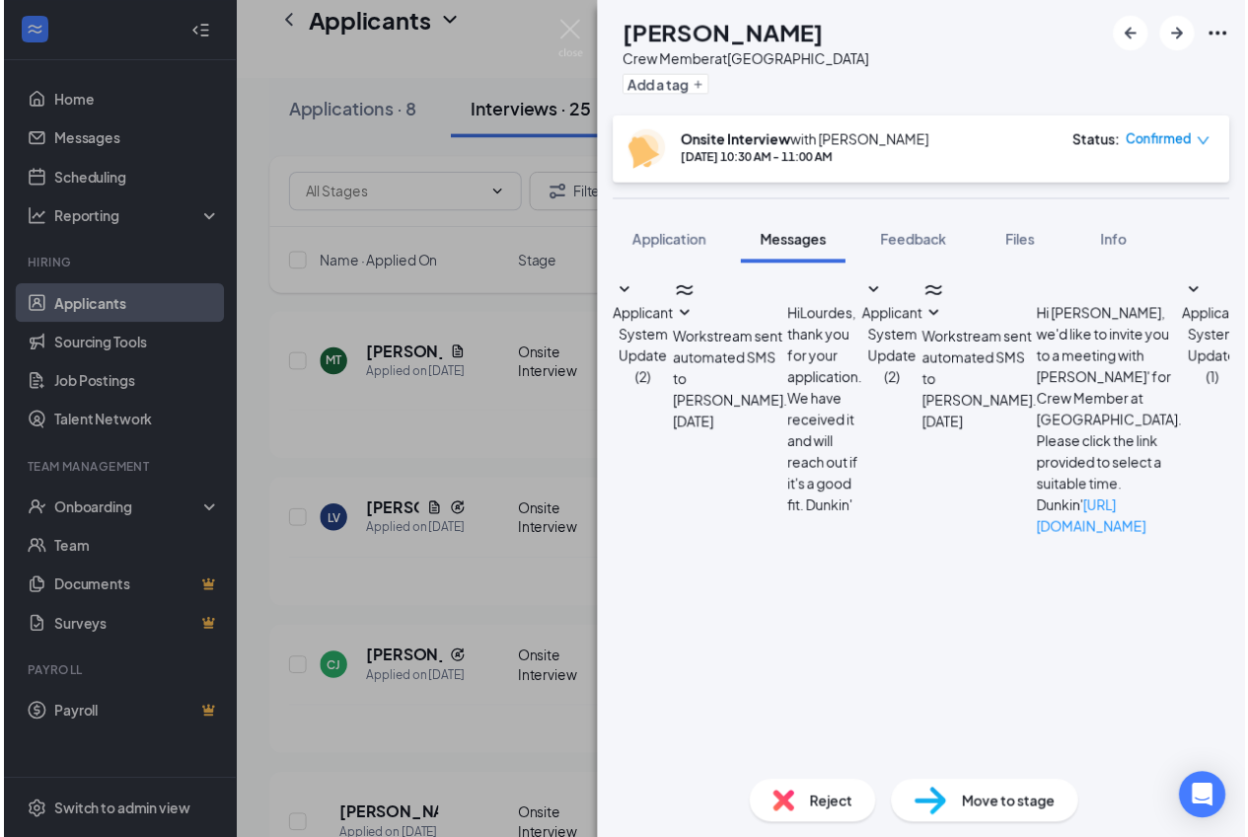
scroll to position [344, 0]
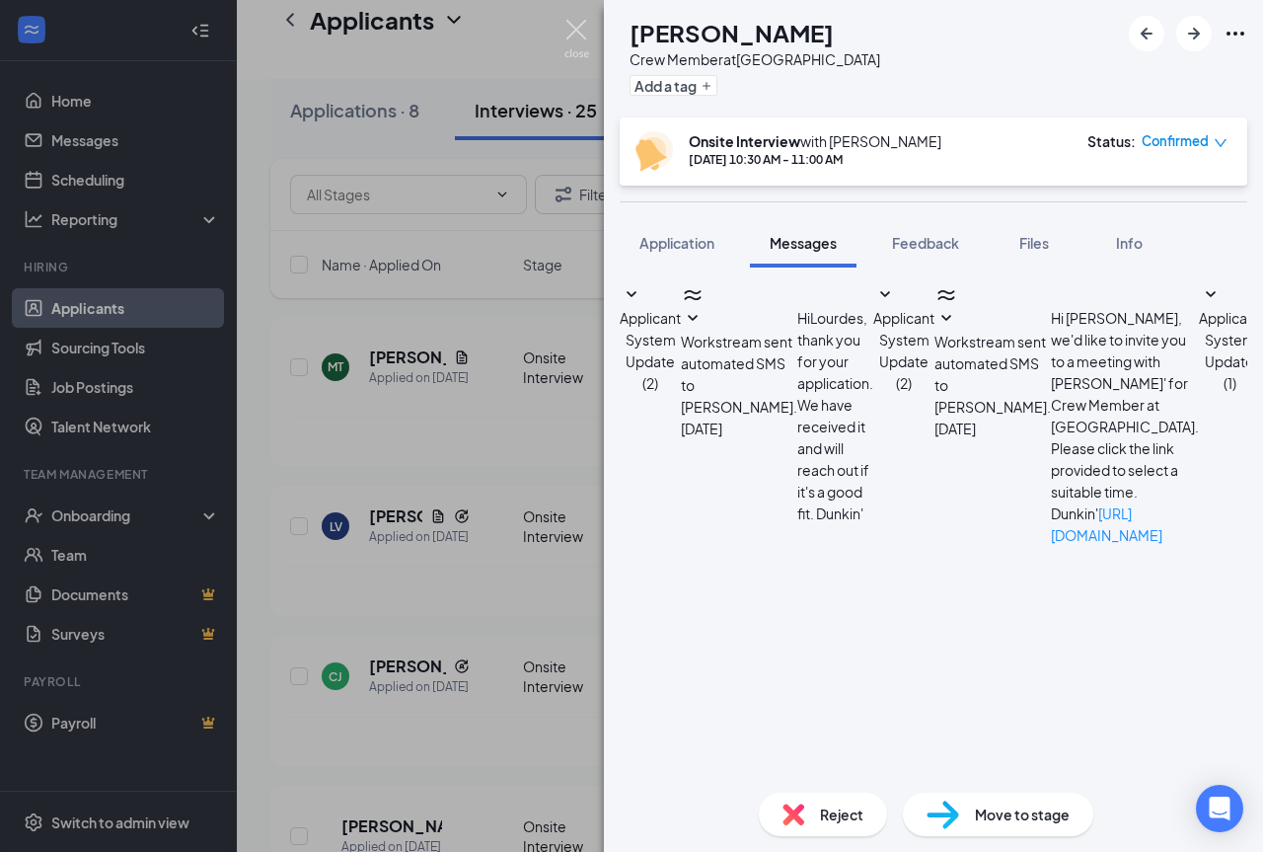
click at [573, 28] on img at bounding box center [576, 39] width 25 height 38
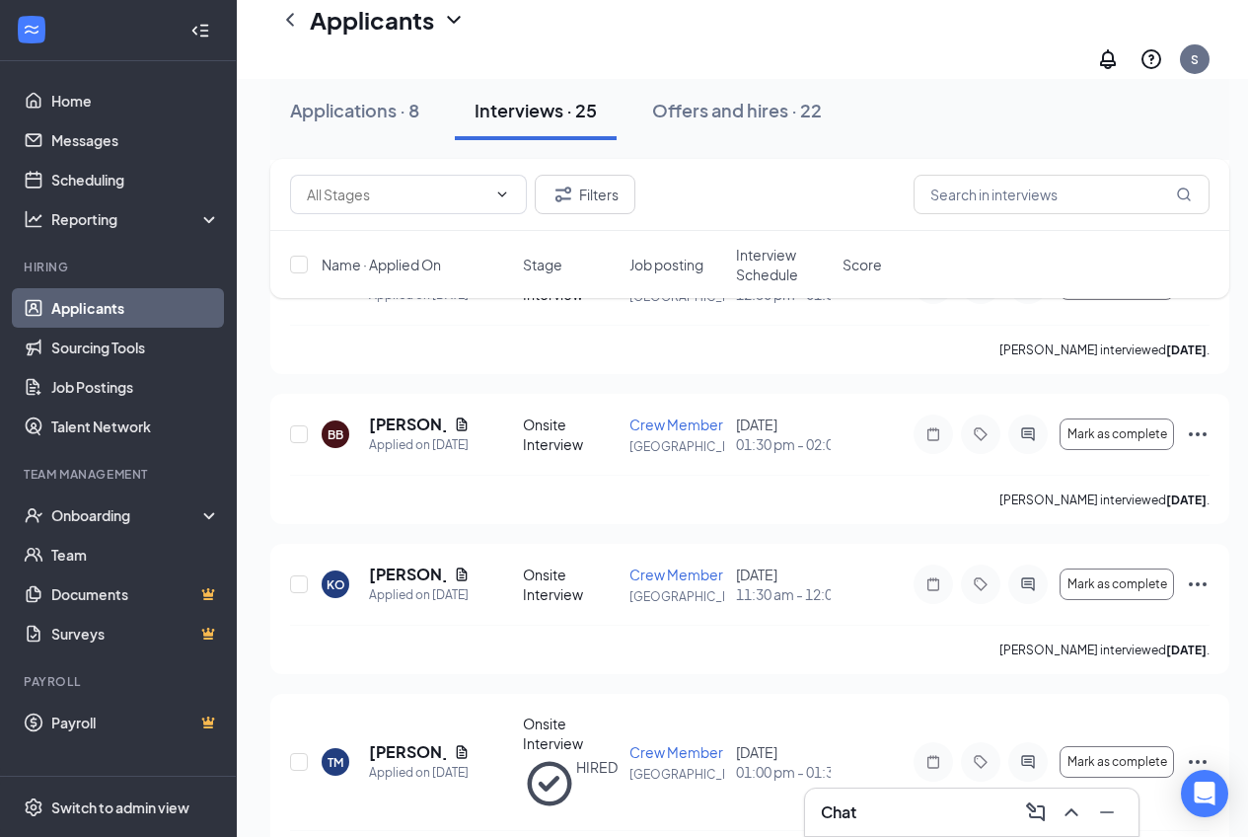
scroll to position [2275, 0]
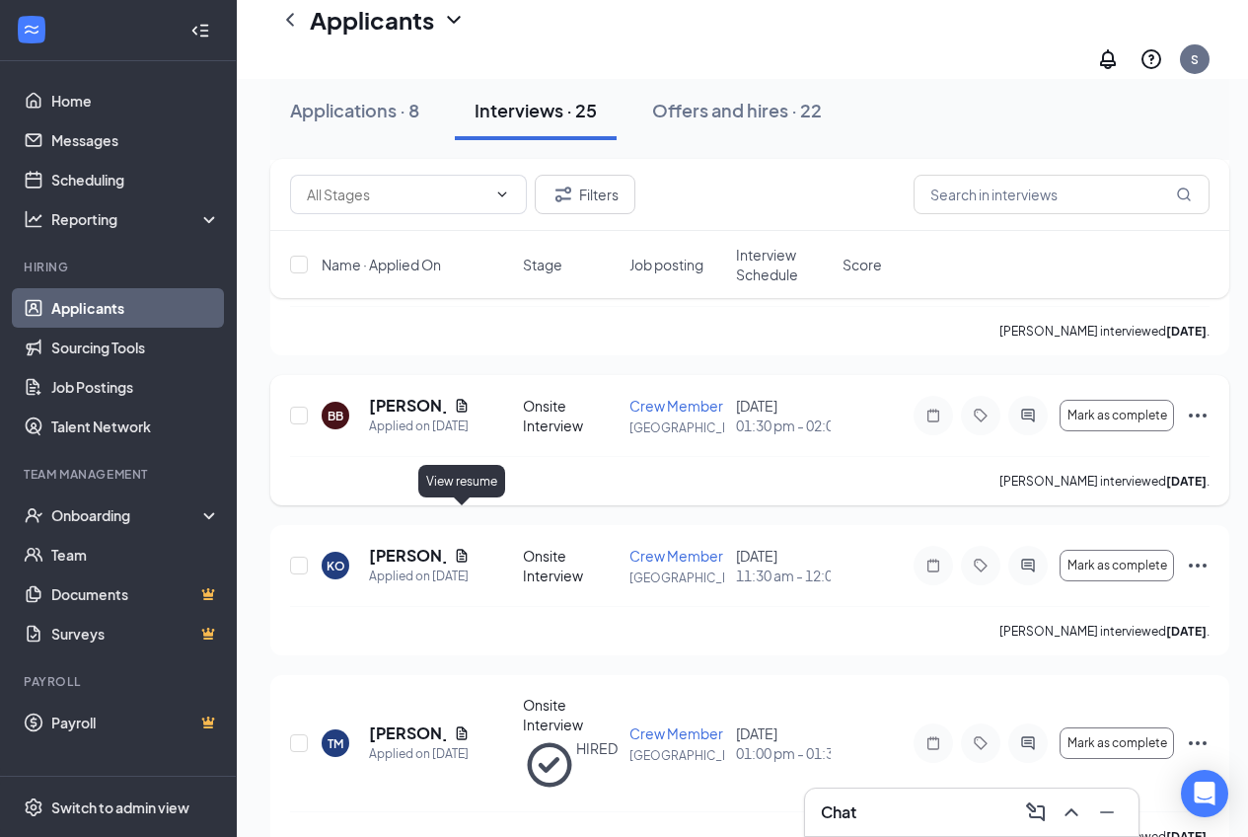
click at [463, 413] on icon "Document" at bounding box center [462, 406] width 16 height 16
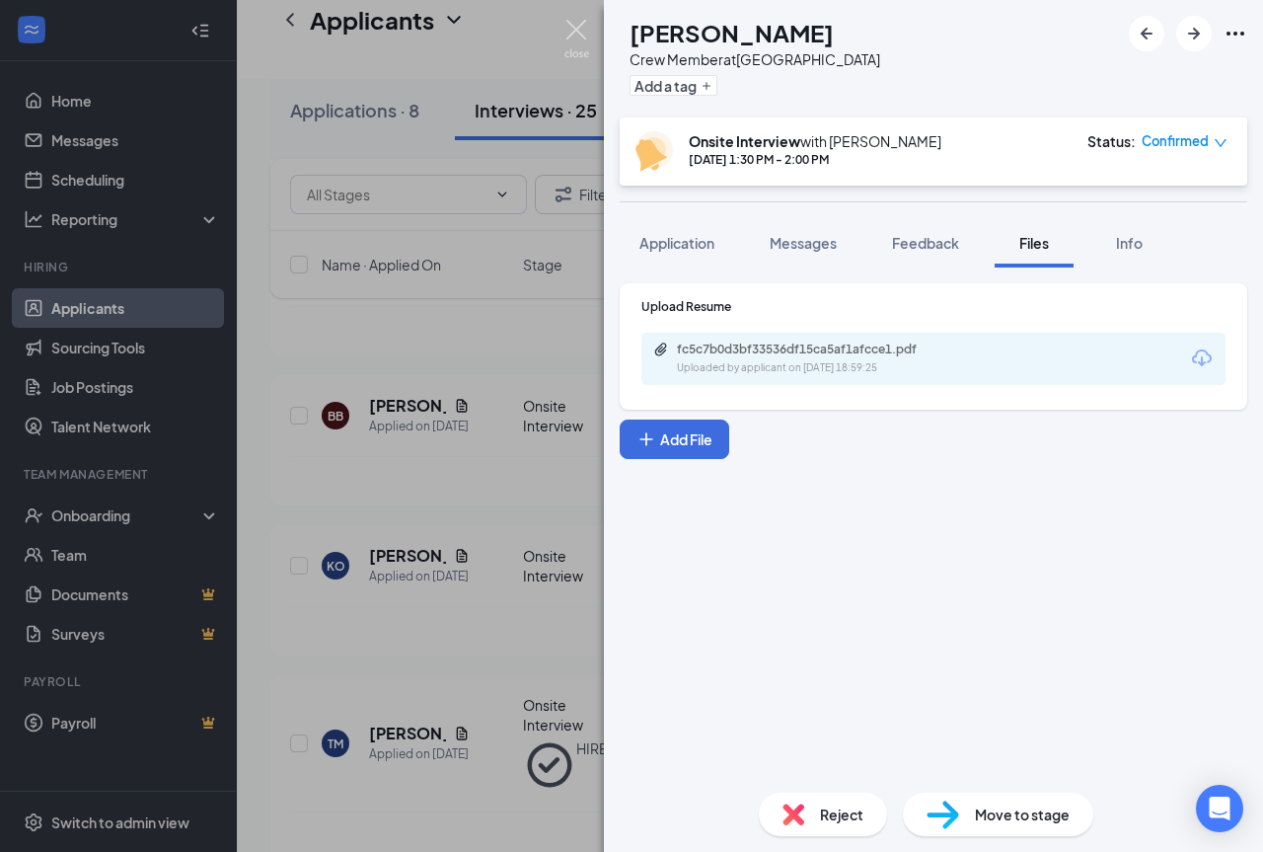
click at [576, 28] on img at bounding box center [576, 39] width 25 height 38
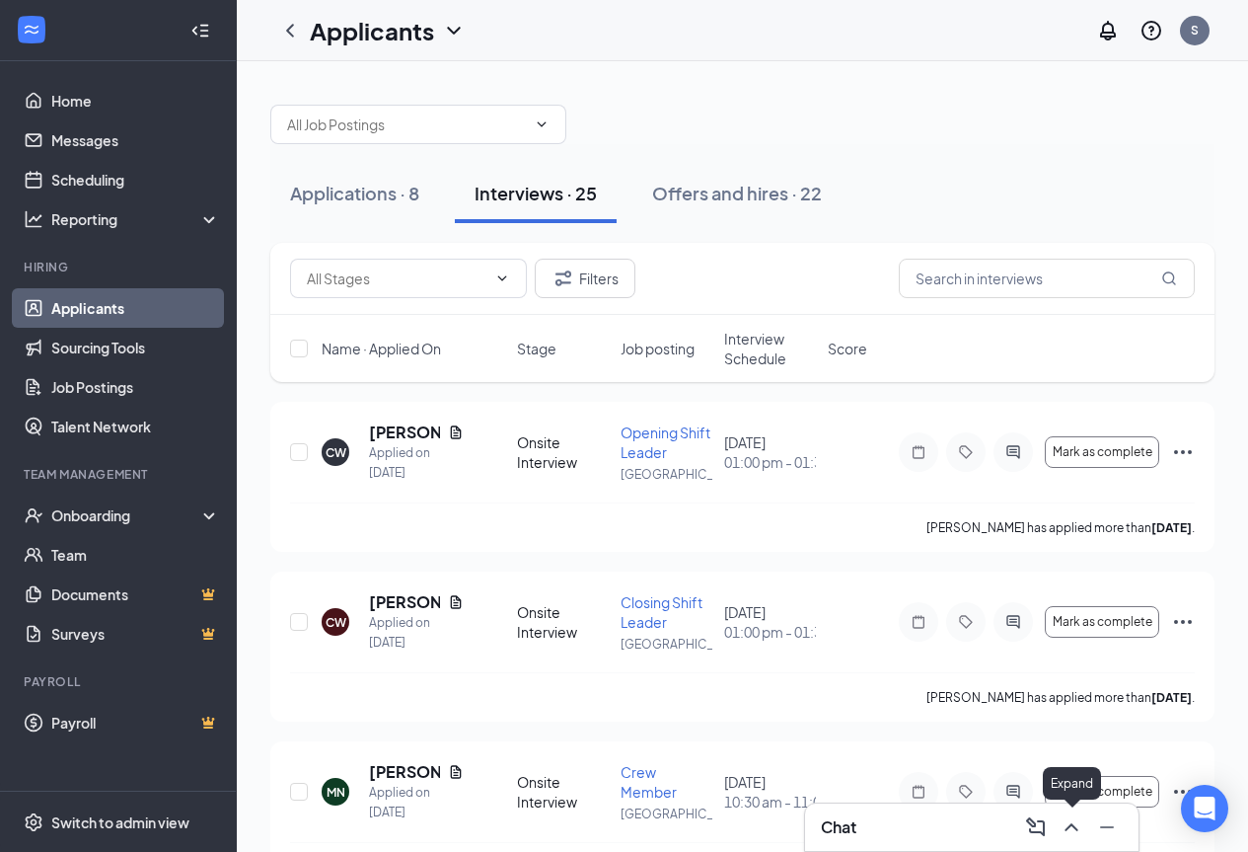
click at [1077, 819] on icon "ChevronUp" at bounding box center [1072, 827] width 24 height 24
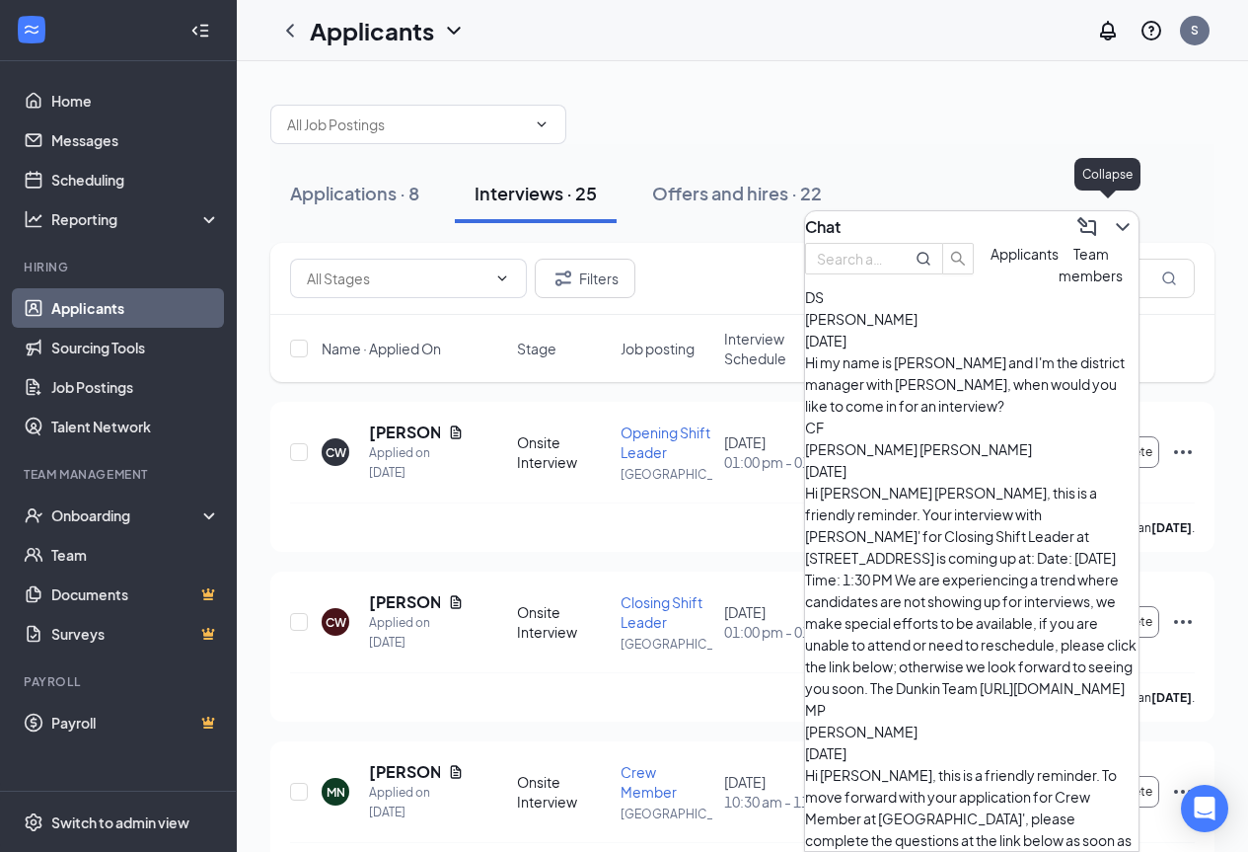
click at [1111, 220] on icon "ChevronDown" at bounding box center [1123, 227] width 24 height 24
